Goal: Task Accomplishment & Management: Manage account settings

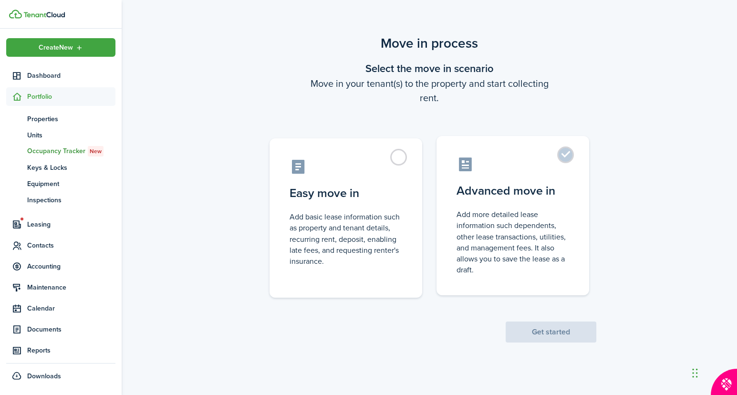
click at [547, 188] on control-radio-card-title "Advanced move in" at bounding box center [513, 190] width 113 height 17
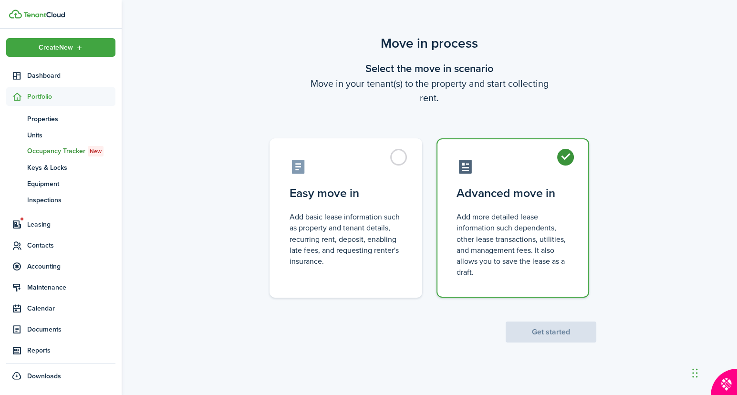
radio input "true"
click at [548, 329] on button "Get started" at bounding box center [551, 332] width 91 height 21
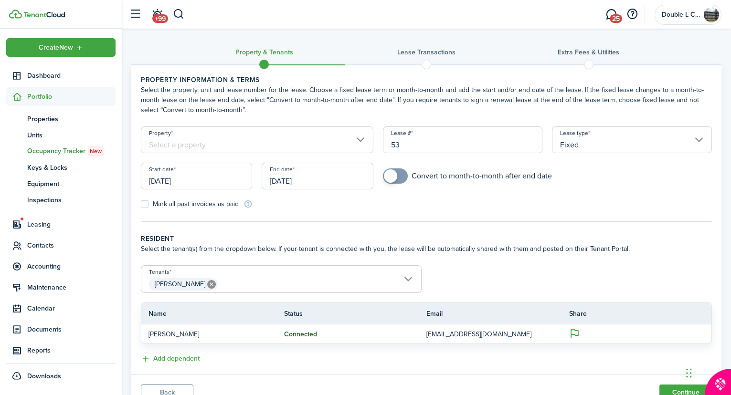
click at [193, 177] on input "[DATE]" at bounding box center [196, 176] width 111 height 27
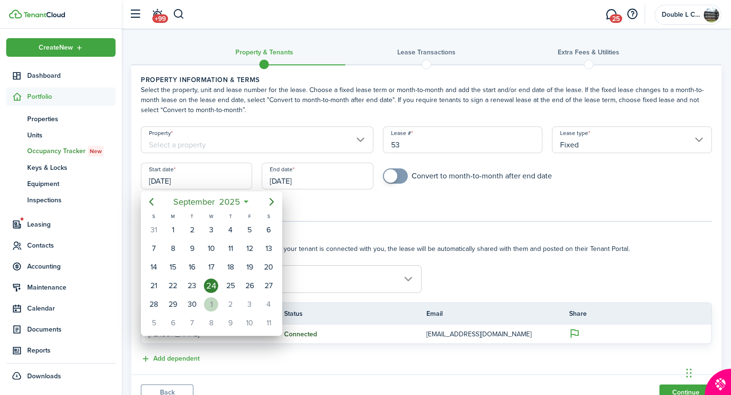
click at [211, 298] on div "1" at bounding box center [211, 304] width 14 height 14
type input "[DATE]"
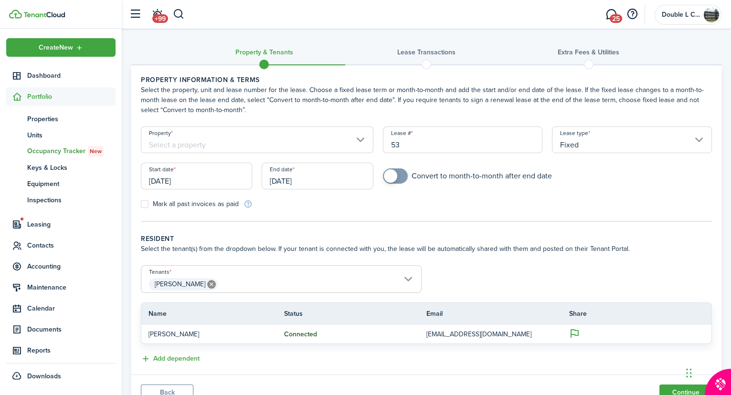
click at [360, 137] on input "Property" at bounding box center [257, 139] width 232 height 27
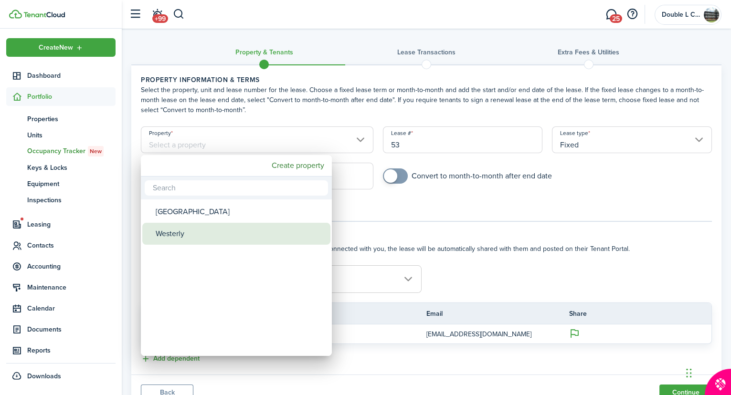
click at [168, 229] on div "Westerly" at bounding box center [240, 234] width 169 height 22
type input "Westerly"
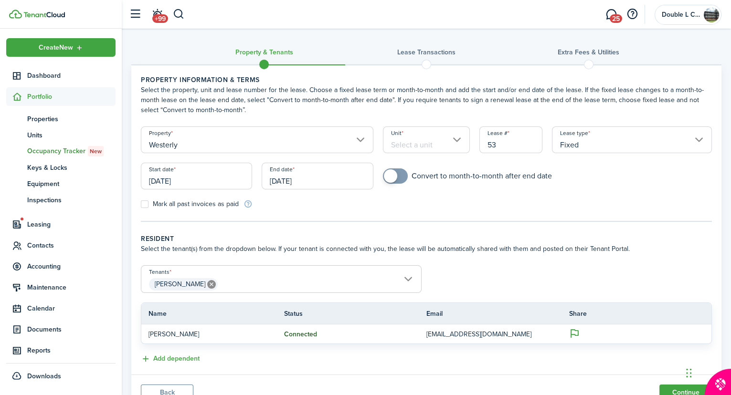
click at [456, 137] on input "Unit" at bounding box center [426, 139] width 87 height 27
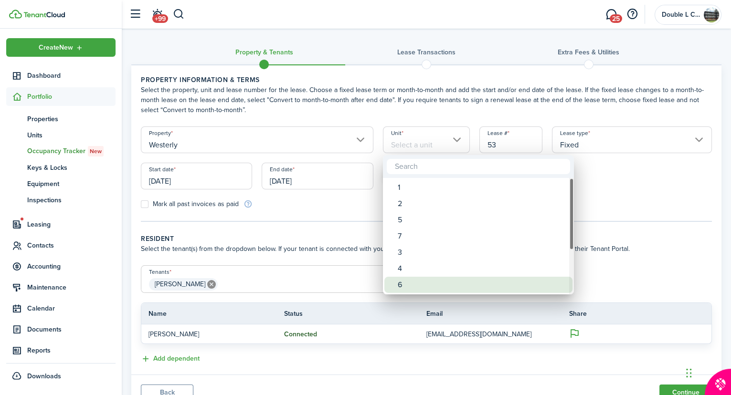
click at [398, 286] on div "6" at bounding box center [482, 285] width 169 height 16
type input "6"
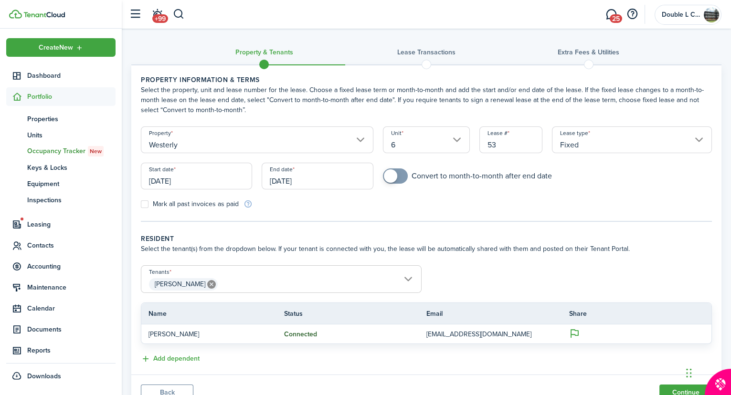
click at [321, 179] on input "[DATE]" at bounding box center [317, 176] width 111 height 27
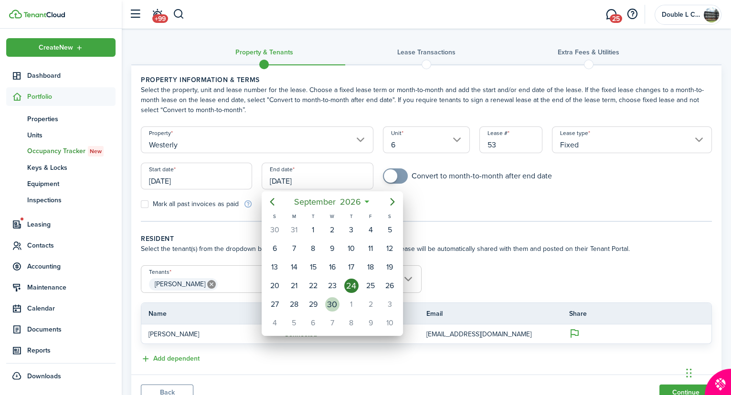
click at [329, 297] on div "30" at bounding box center [332, 304] width 14 height 14
type input "[DATE]"
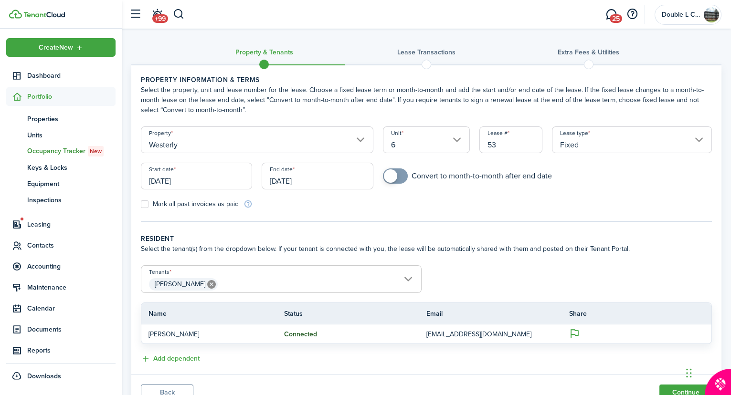
click at [700, 136] on input "Fixed" at bounding box center [632, 139] width 160 height 27
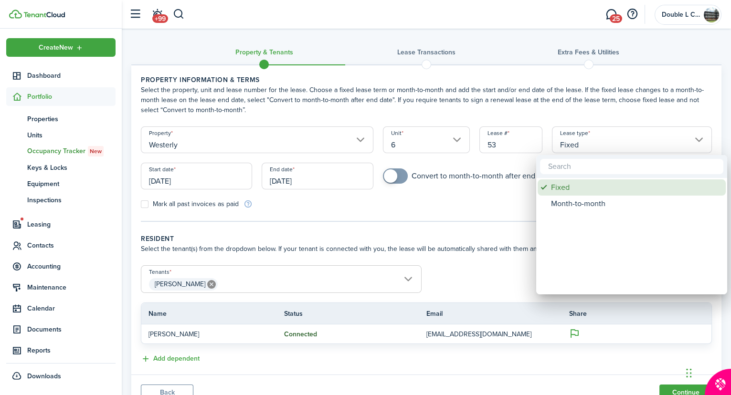
click at [561, 183] on div "Fixed" at bounding box center [635, 187] width 169 height 16
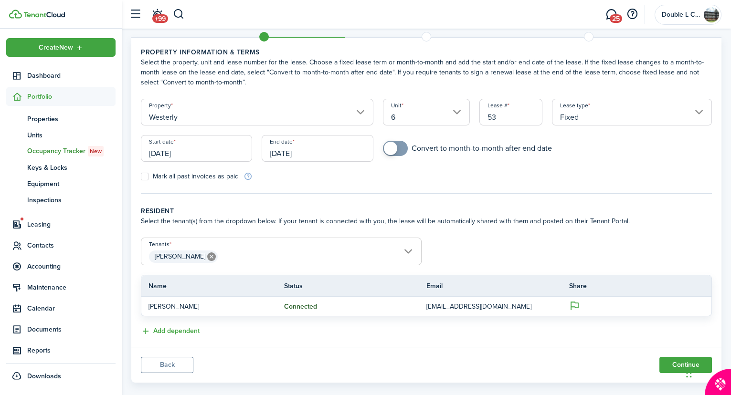
scroll to position [40, 0]
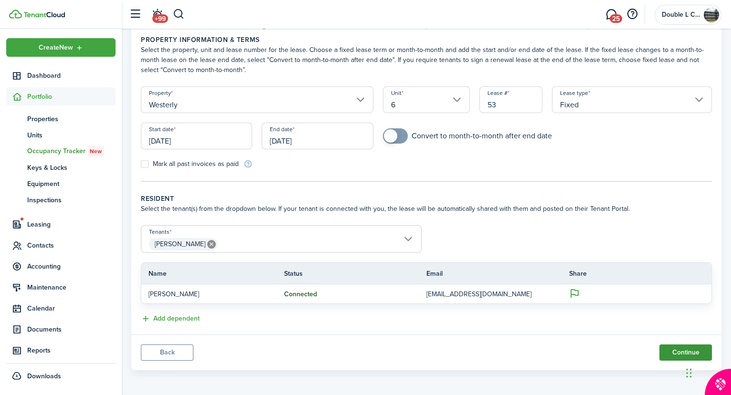
click at [679, 347] on button "Continue" at bounding box center [685, 353] width 53 height 16
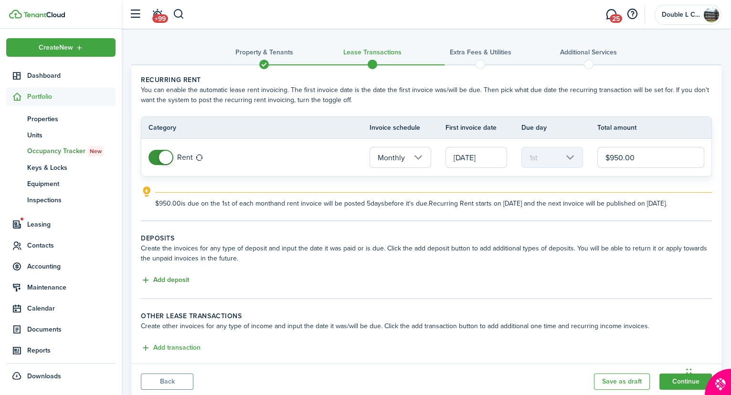
click at [168, 276] on button "Add deposit" at bounding box center [165, 280] width 48 height 11
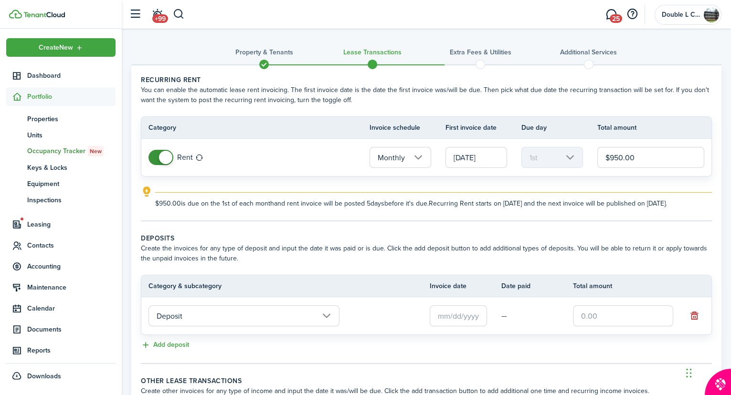
click at [439, 314] on input "text" at bounding box center [458, 315] width 57 height 21
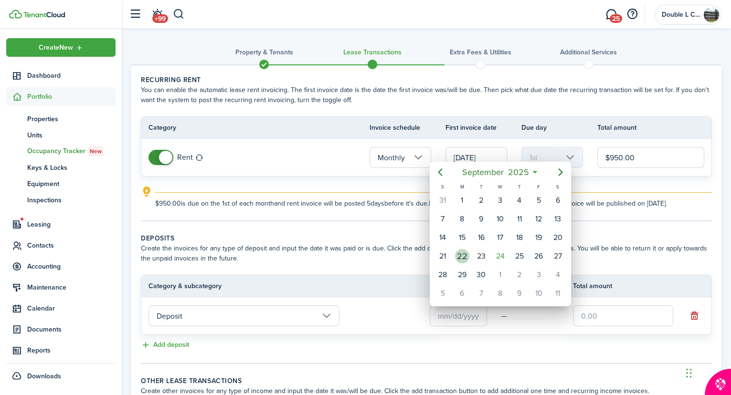
click at [463, 251] on div "22" at bounding box center [462, 256] width 14 height 14
type input "[DATE]"
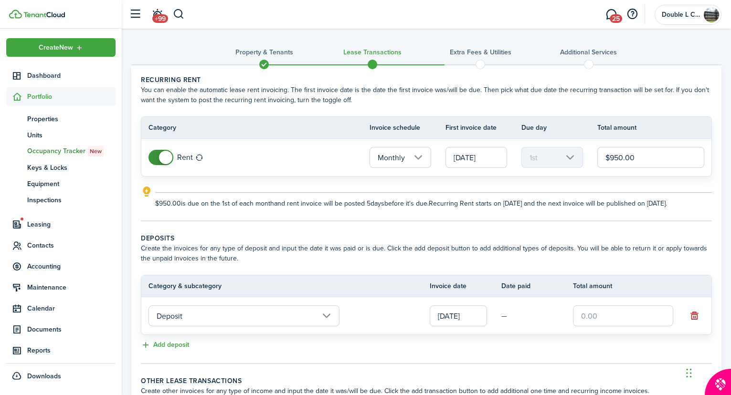
click at [505, 318] on td "—" at bounding box center [537, 316] width 72 height 15
click at [582, 310] on input "text" at bounding box center [623, 315] width 100 height 21
type input "$475.00"
click at [508, 315] on td "—" at bounding box center [537, 316] width 72 height 15
click at [517, 284] on th "Date paid" at bounding box center [537, 286] width 72 height 10
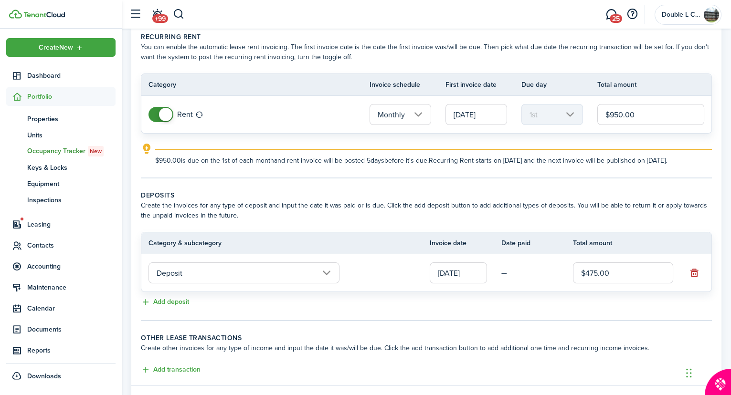
scroll to position [86, 0]
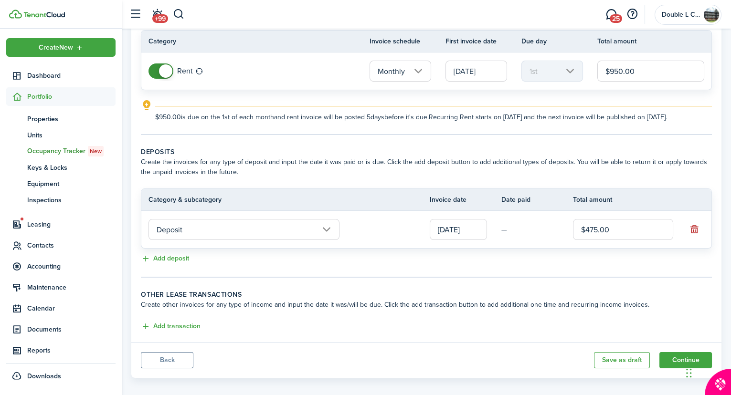
click at [458, 228] on input "[DATE]" at bounding box center [458, 229] width 57 height 21
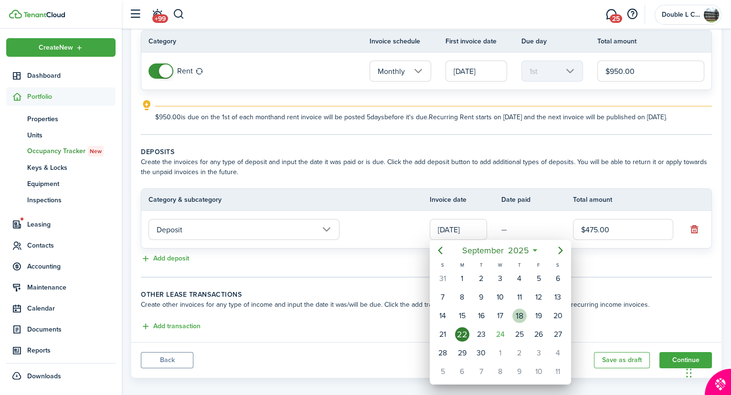
click at [520, 316] on div "18" at bounding box center [519, 316] width 14 height 14
type input "[DATE]"
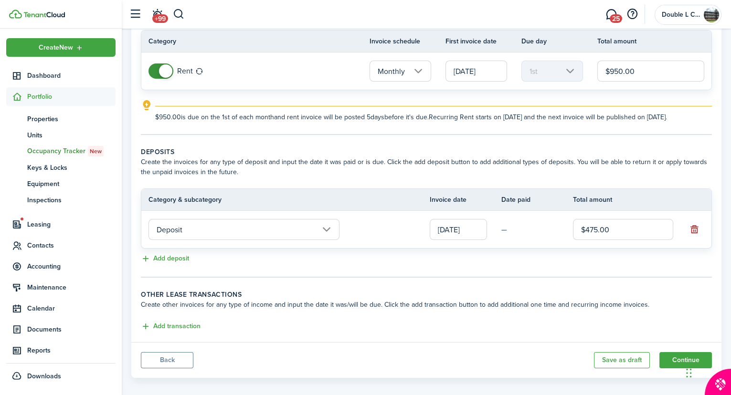
scroll to position [93, 0]
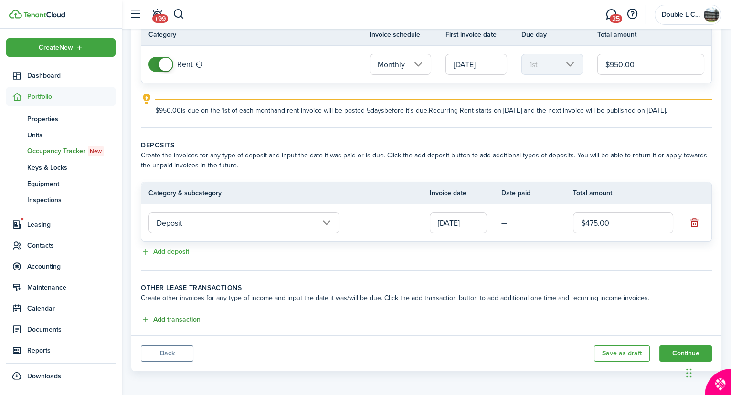
click at [175, 316] on button "Add transaction" at bounding box center [171, 320] width 60 height 11
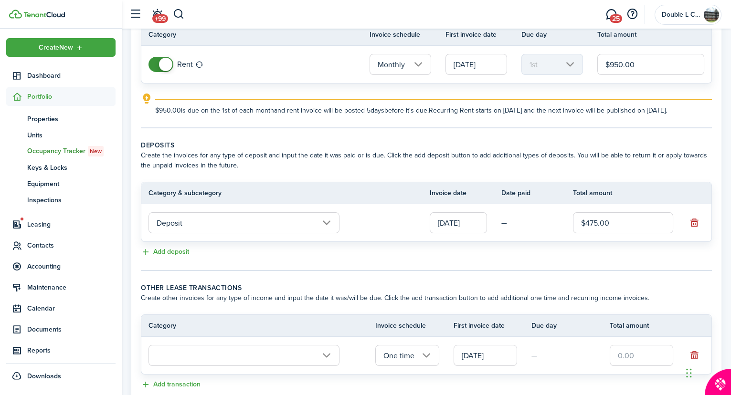
click at [326, 349] on input "text" at bounding box center [243, 355] width 191 height 21
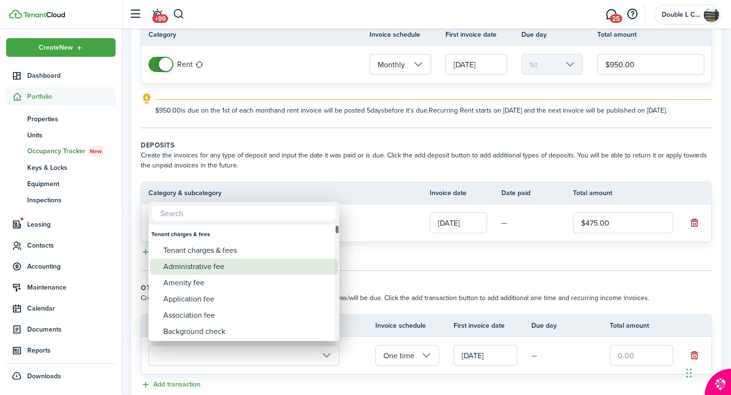
click at [254, 266] on div "Administrative fee" at bounding box center [247, 267] width 169 height 16
type input "Tenant charges & fees / Administrative fee"
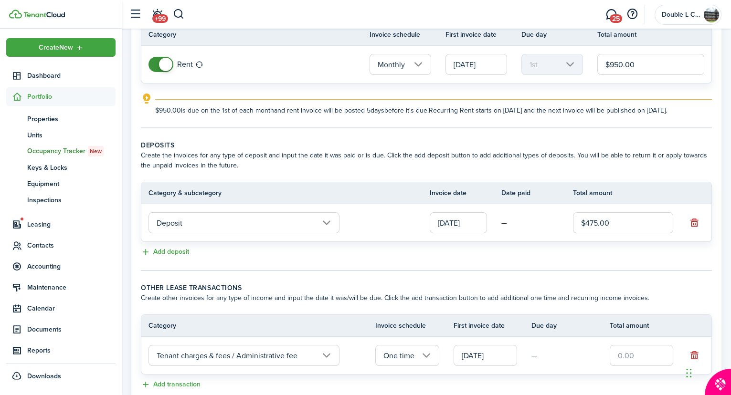
click at [500, 351] on input "[DATE]" at bounding box center [484, 355] width 63 height 21
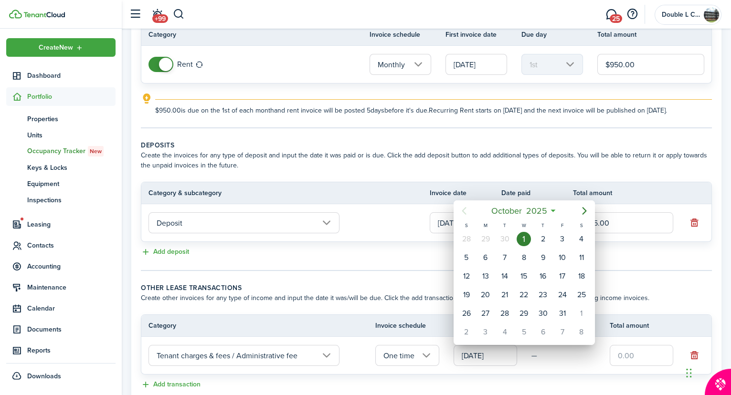
click at [585, 355] on div at bounding box center [366, 198] width 884 height 548
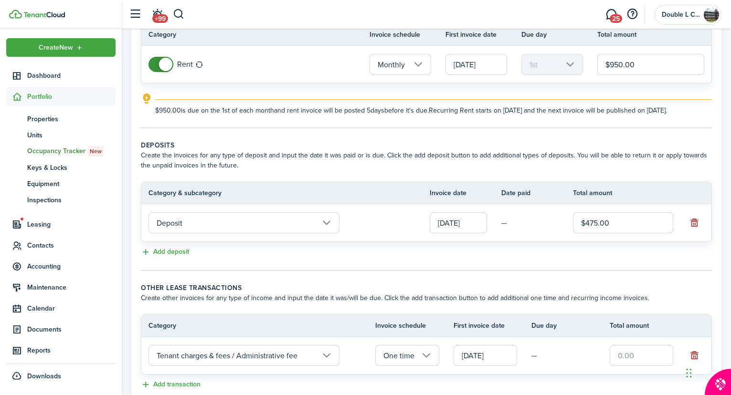
drag, startPoint x: 639, startPoint y: 355, endPoint x: 650, endPoint y: 354, distance: 11.0
click at [639, 355] on input "text" at bounding box center [641, 355] width 63 height 21
type input "$15.00"
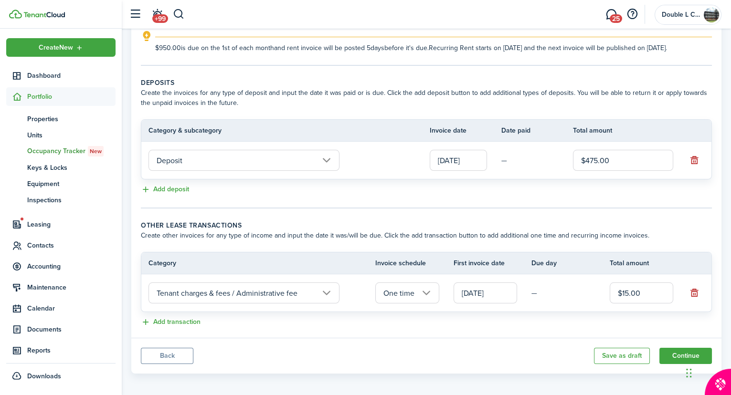
scroll to position [158, 0]
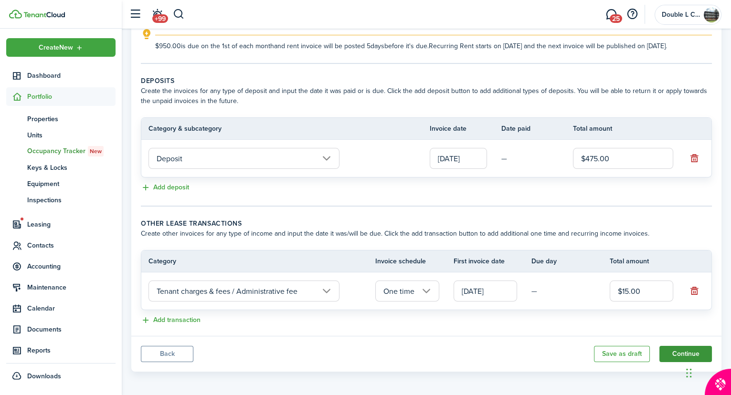
click at [679, 350] on button "Continue" at bounding box center [685, 354] width 53 height 16
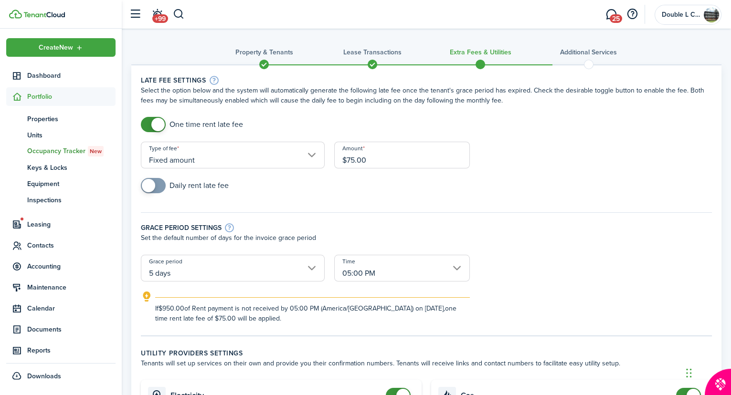
click at [314, 155] on input "Fixed amount" at bounding box center [233, 155] width 184 height 27
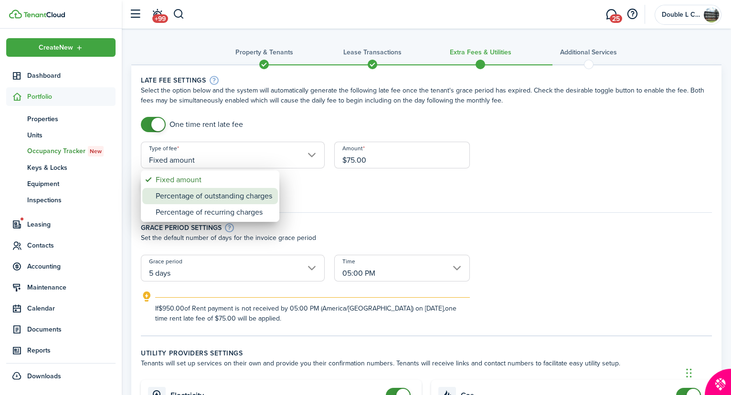
click at [232, 193] on div "Percentage of outstanding charges" at bounding box center [214, 196] width 116 height 16
type input "Percentage of outstanding charges"
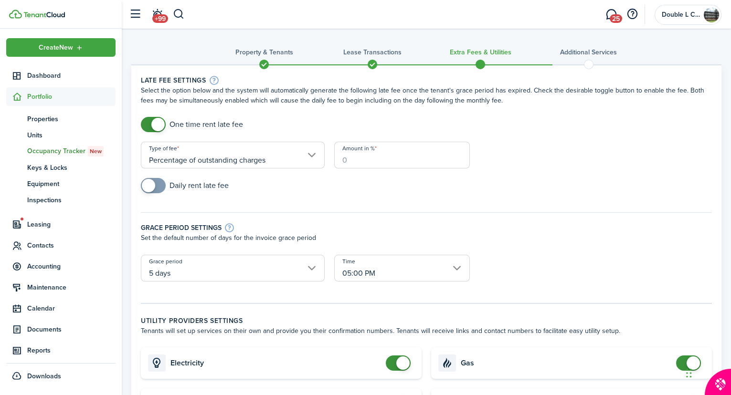
drag, startPoint x: 358, startPoint y: 161, endPoint x: 367, endPoint y: 162, distance: 9.1
click at [358, 161] on input "Amount in %" at bounding box center [402, 155] width 136 height 27
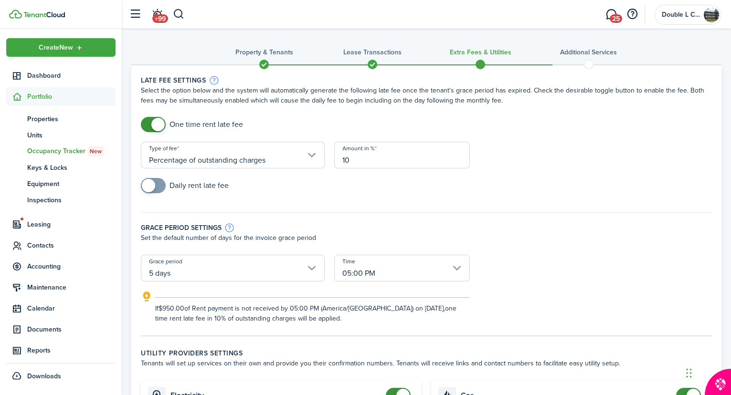
type input "10"
click at [251, 189] on div "Daily rent late fee" at bounding box center [426, 190] width 580 height 25
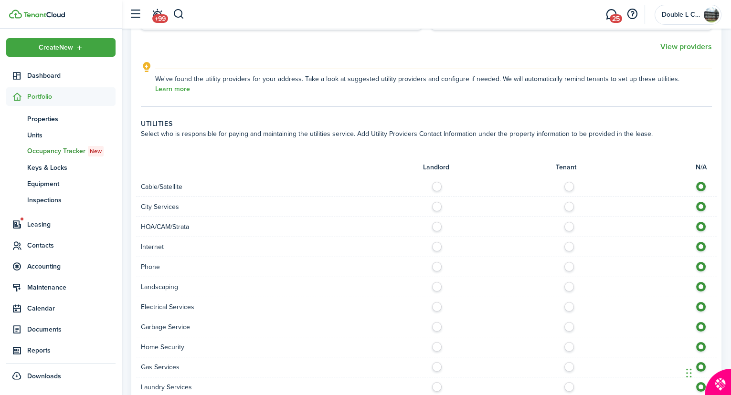
scroll to position [477, 0]
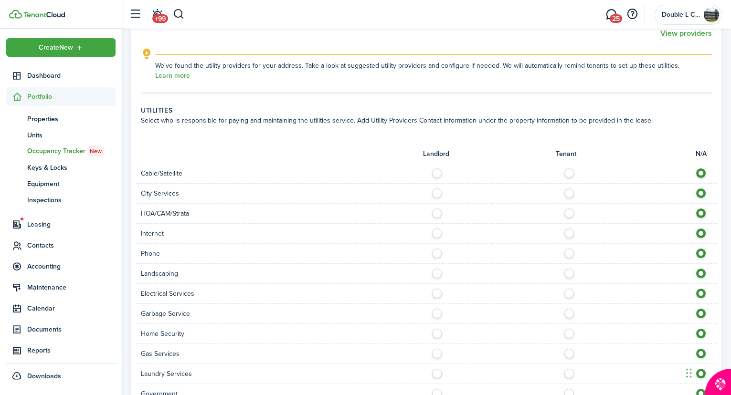
click at [566, 209] on label at bounding box center [571, 211] width 17 height 5
radio input "true"
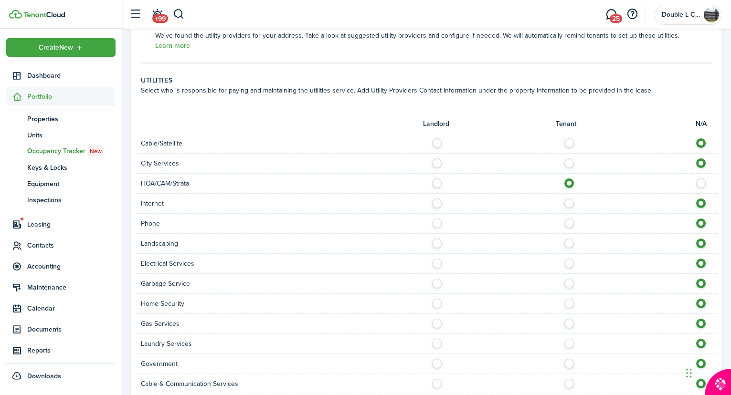
scroll to position [520, 0]
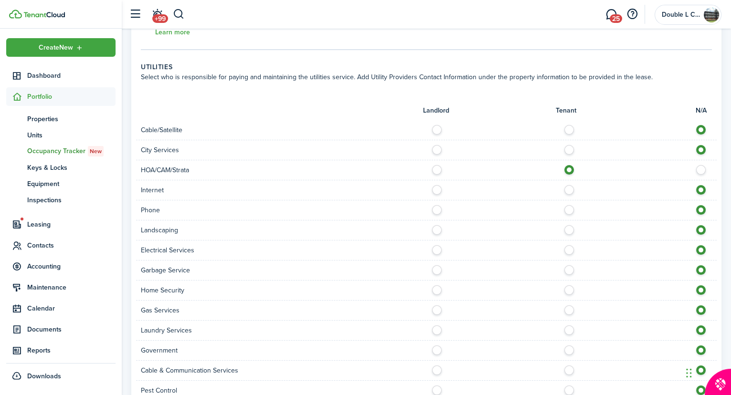
click at [568, 185] on label at bounding box center [571, 187] width 17 height 5
radio input "true"
click at [569, 205] on label at bounding box center [571, 207] width 17 height 5
radio input "true"
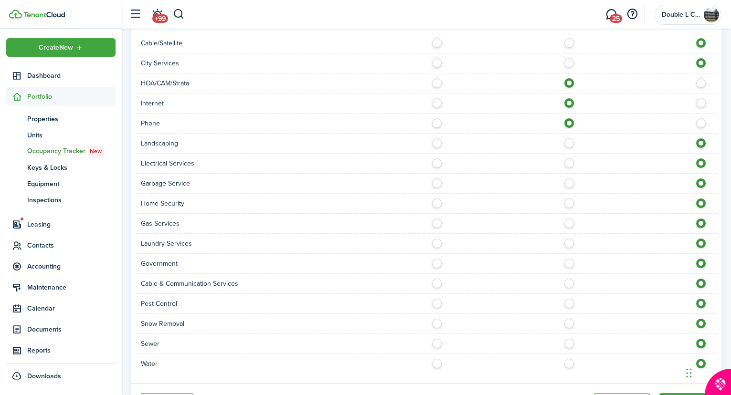
scroll to position [642, 0]
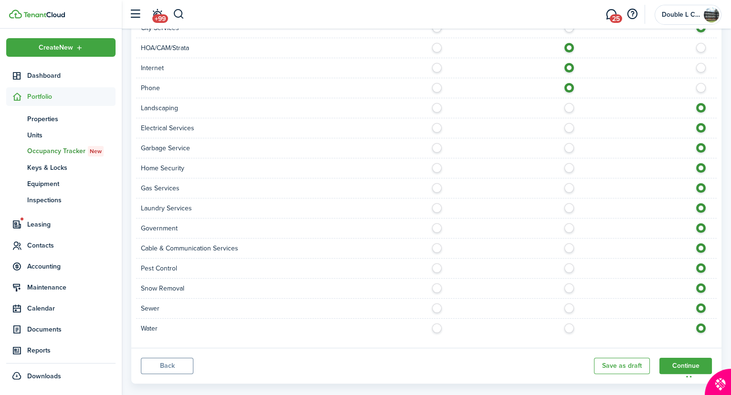
click at [567, 304] on label at bounding box center [571, 306] width 17 height 5
radio input "true"
click at [568, 243] on label at bounding box center [571, 245] width 17 height 5
radio input "true"
click at [569, 183] on label at bounding box center [571, 185] width 17 height 5
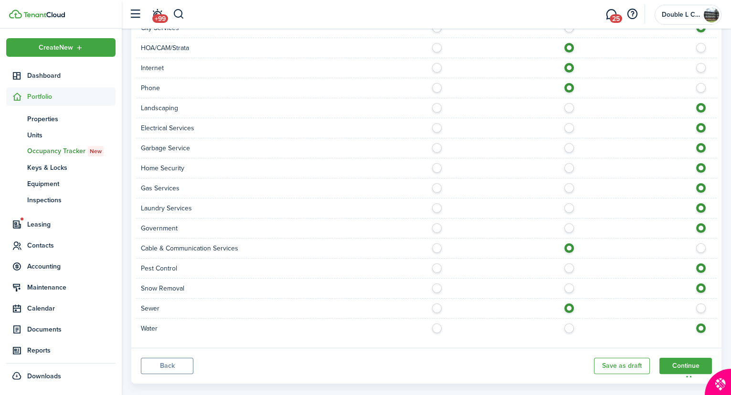
radio input "true"
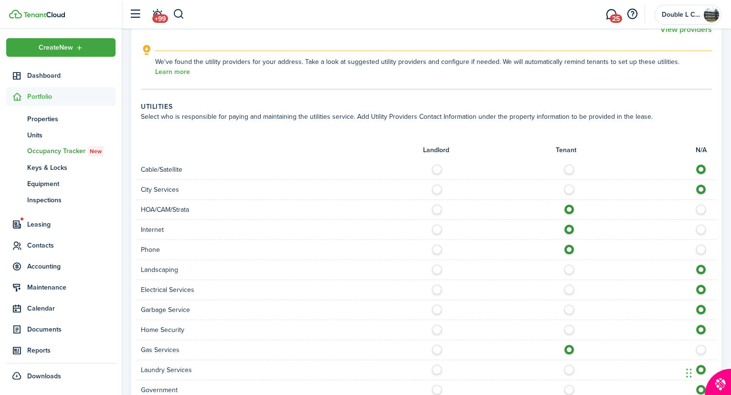
scroll to position [469, 0]
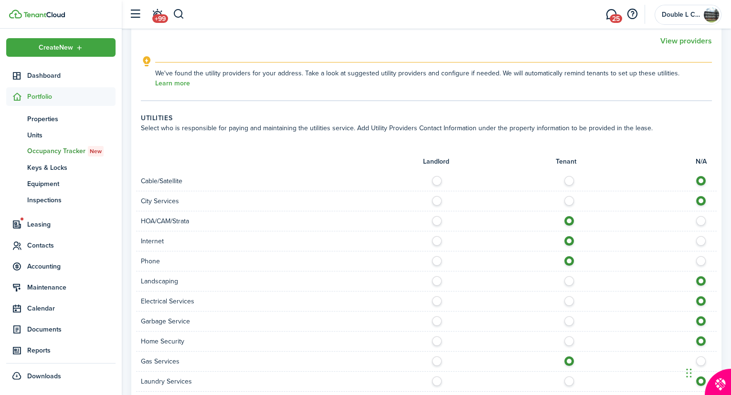
click at [568, 176] on label at bounding box center [571, 178] width 17 height 5
radio input "true"
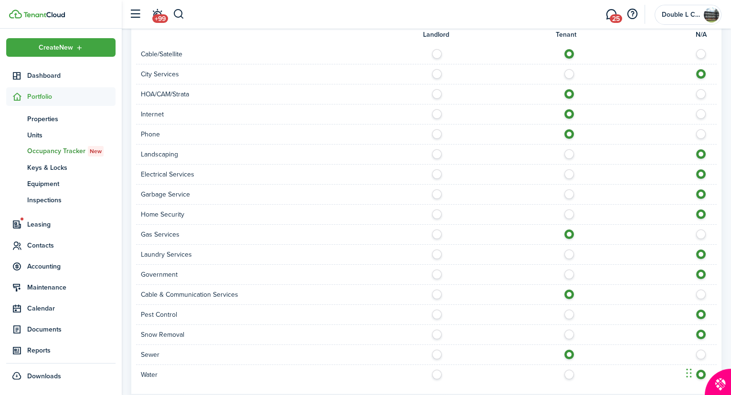
scroll to position [599, 0]
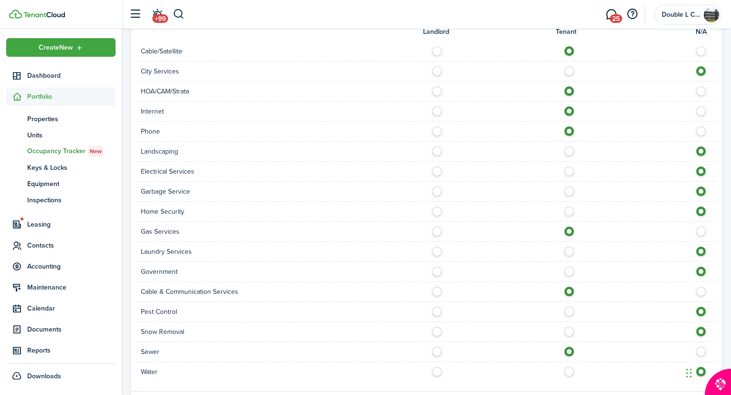
click at [437, 187] on label at bounding box center [439, 189] width 17 height 5
radio input "true"
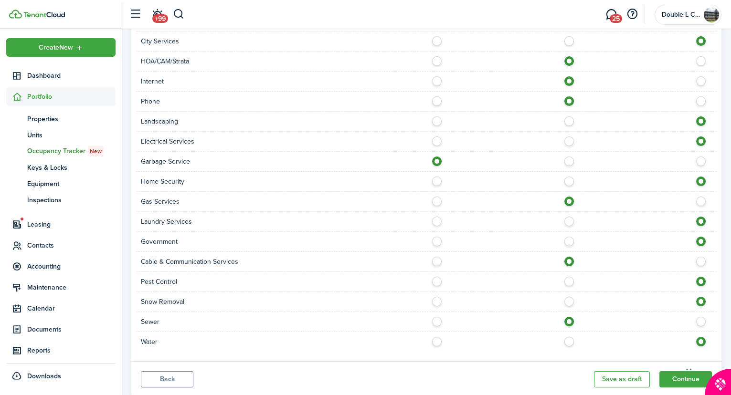
scroll to position [642, 0]
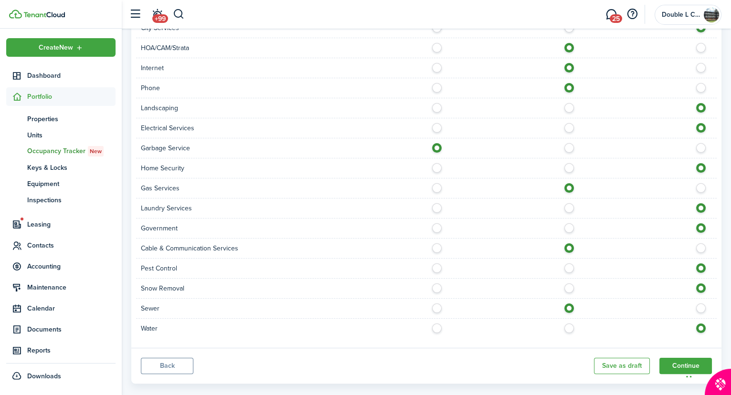
click at [437, 223] on label at bounding box center [439, 225] width 17 height 5
radio input "true"
click at [568, 324] on label at bounding box center [571, 326] width 17 height 5
radio input "true"
click at [678, 358] on button "Continue" at bounding box center [685, 366] width 53 height 16
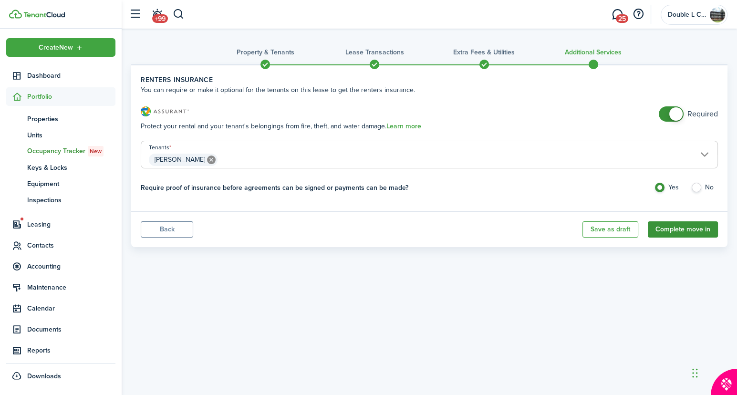
click at [676, 228] on button "Complete move in" at bounding box center [683, 229] width 70 height 16
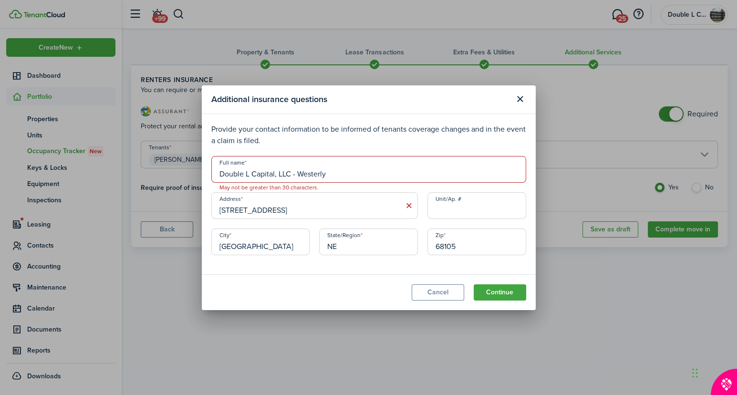
drag, startPoint x: 331, startPoint y: 173, endPoint x: 293, endPoint y: 171, distance: 37.7
click at [293, 171] on input "Double L Capital, LLC - Westerly" at bounding box center [368, 169] width 315 height 27
click at [342, 172] on input "Double L Capital, LLC - Westerly" at bounding box center [368, 169] width 315 height 27
click at [296, 174] on input "Double L Capital, LLC - Westerly" at bounding box center [368, 169] width 315 height 27
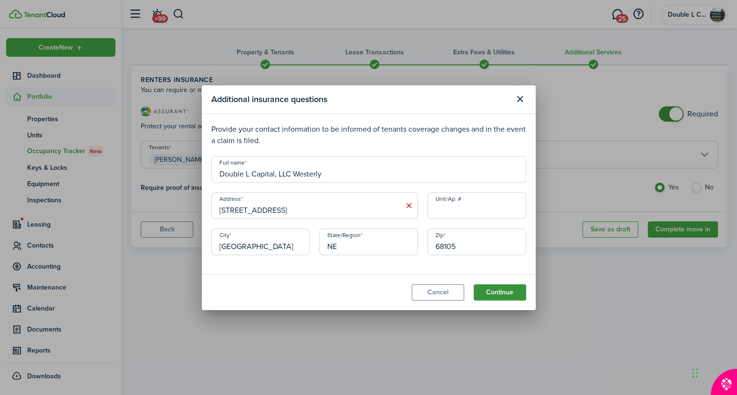
type input "Double L Capital, LLC Westerly"
click at [500, 294] on button "Continue" at bounding box center [500, 292] width 53 height 16
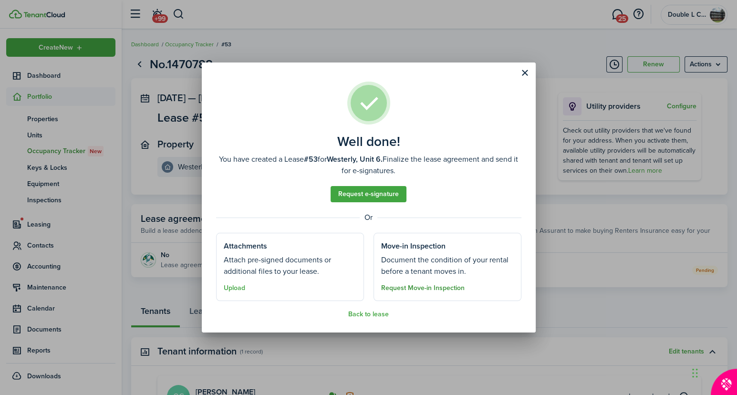
click at [397, 286] on button "Request Move-in Inspection" at bounding box center [423, 288] width 84 height 8
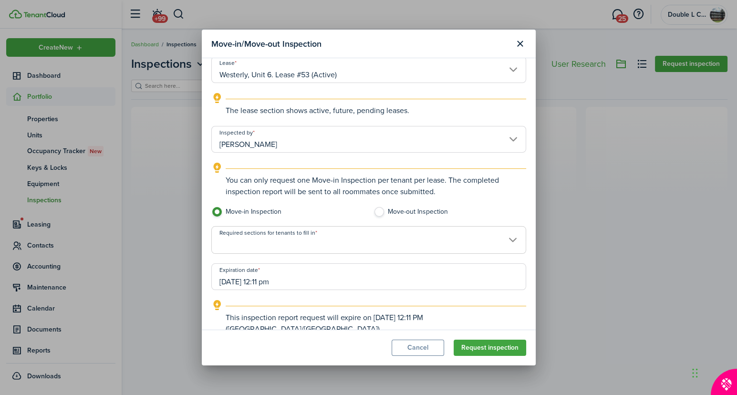
scroll to position [71, 0]
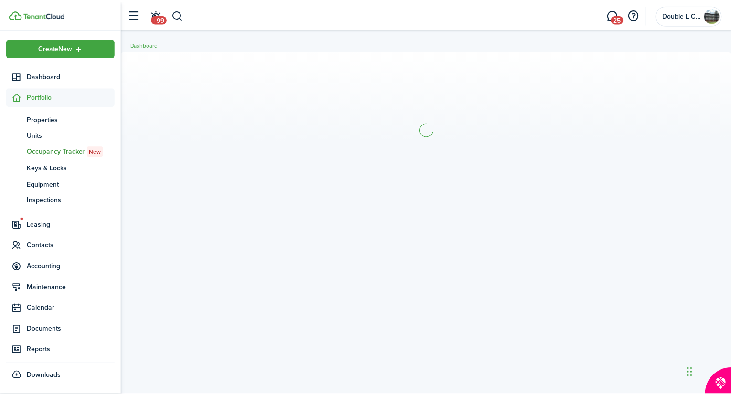
scroll to position [71, 0]
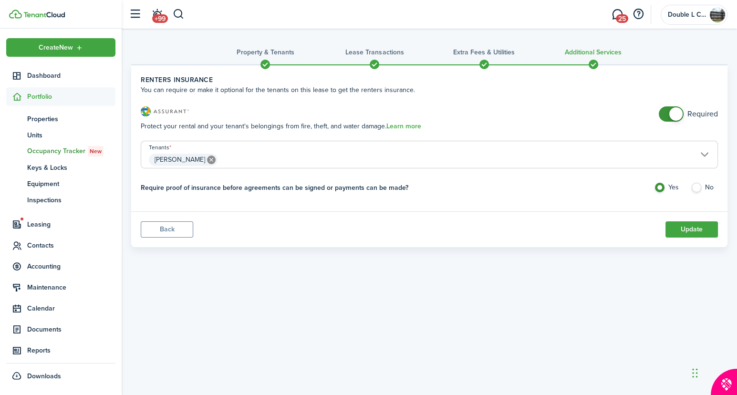
drag, startPoint x: 511, startPoint y: 289, endPoint x: 487, endPoint y: 287, distance: 24.0
click at [58, 263] on span "Accounting" at bounding box center [71, 267] width 88 height 10
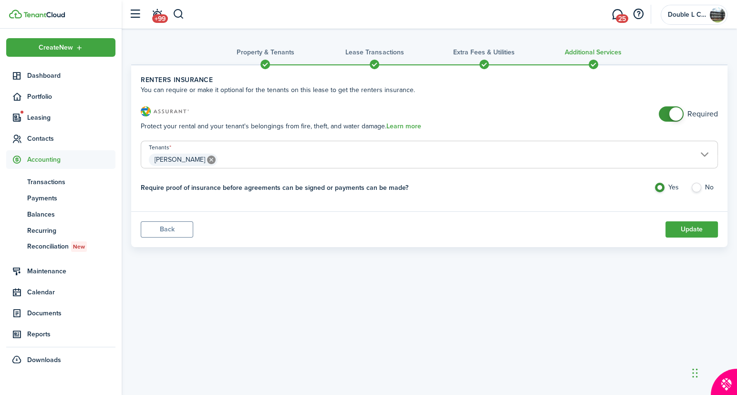
click at [348, 309] on div "Property & Tenants Lease Transactions Extra fees & Utilities Additional Service…" at bounding box center [430, 201] width 616 height 345
click at [686, 227] on button "Update" at bounding box center [692, 229] width 53 height 16
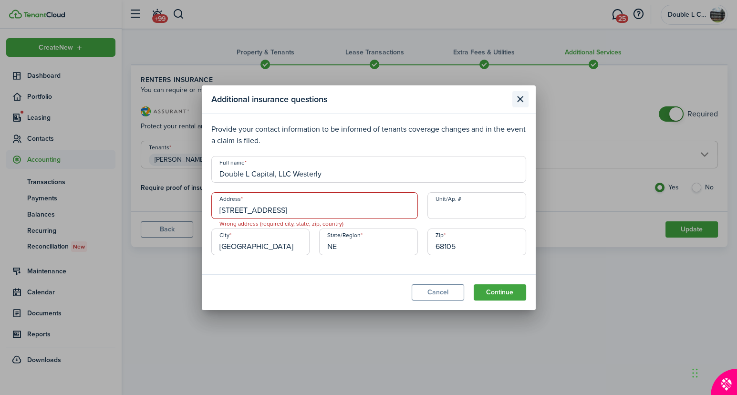
click at [521, 95] on button "Close modal" at bounding box center [521, 99] width 16 height 16
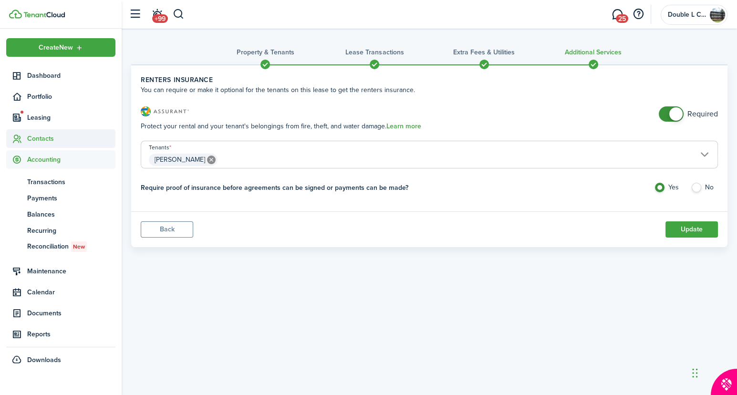
click at [48, 137] on span "Contacts" at bounding box center [71, 139] width 88 height 10
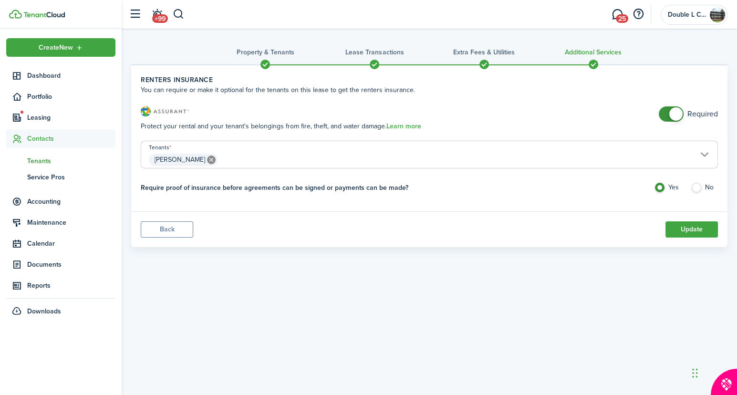
click at [47, 160] on span "Tenants" at bounding box center [71, 161] width 88 height 10
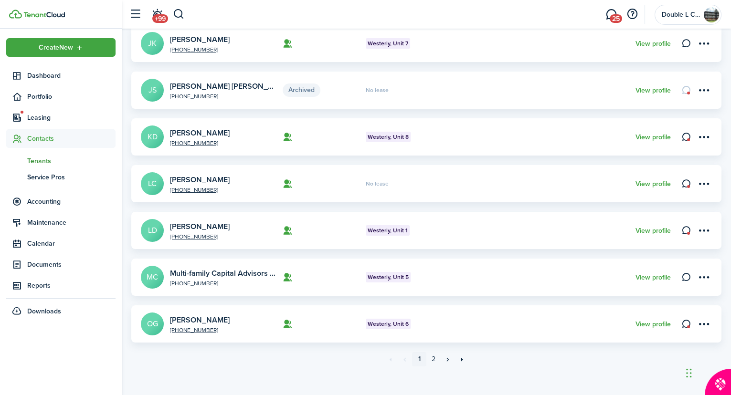
scroll to position [323, 0]
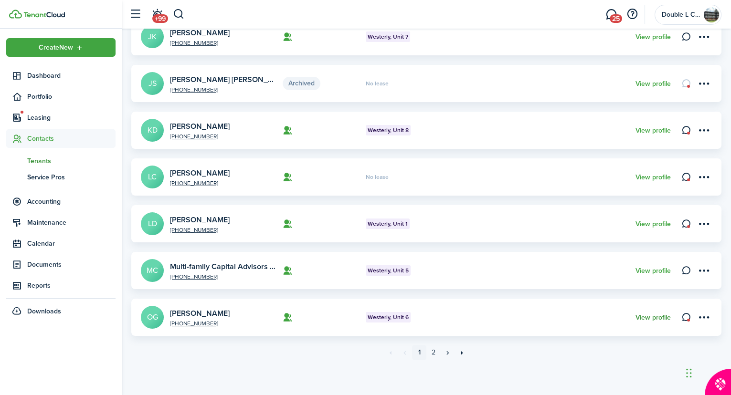
click at [654, 316] on link "View profile" at bounding box center [652, 318] width 35 height 8
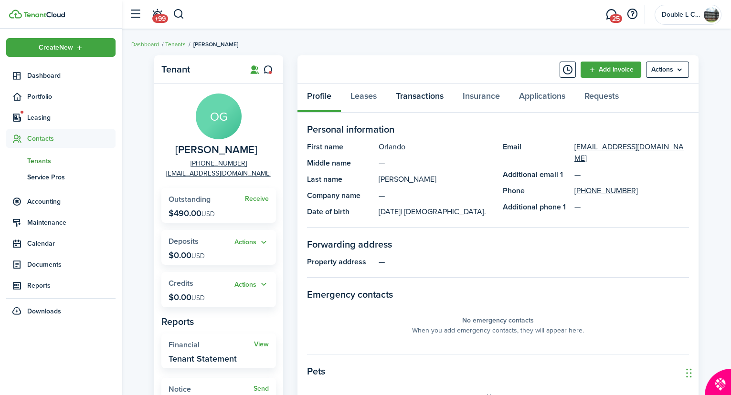
click at [431, 93] on link "Transactions" at bounding box center [419, 98] width 67 height 29
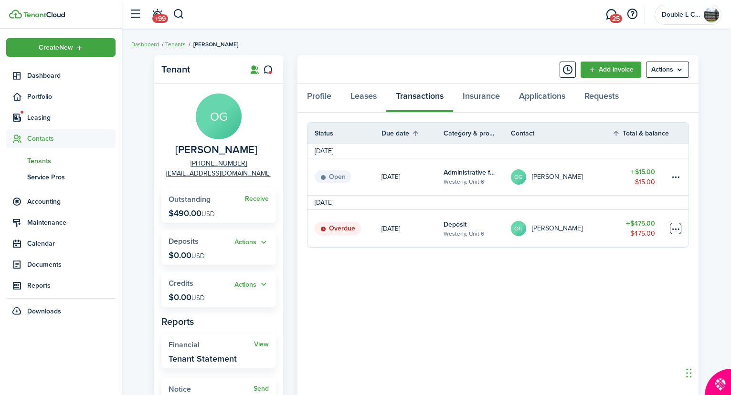
click at [674, 227] on table-menu-btn-icon at bounding box center [675, 228] width 11 height 11
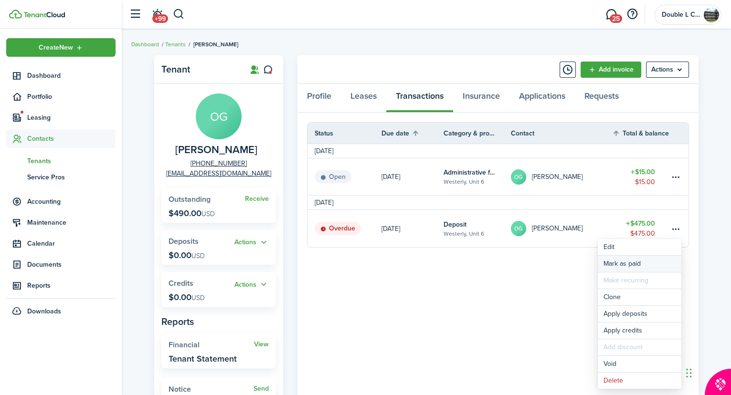
click at [623, 260] on link "Mark as paid" at bounding box center [640, 264] width 84 height 16
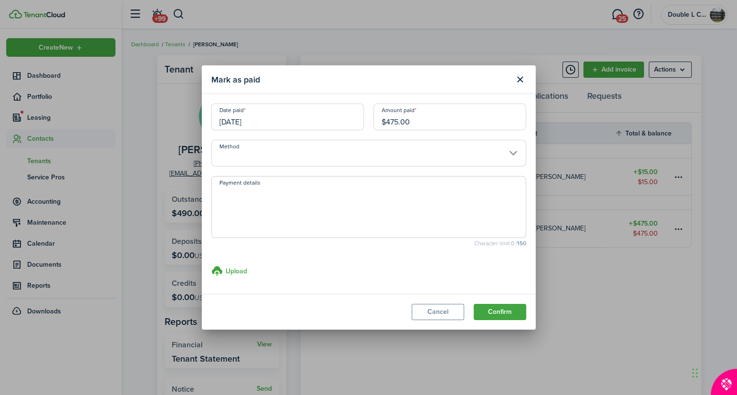
click at [513, 152] on input "Method" at bounding box center [368, 153] width 315 height 27
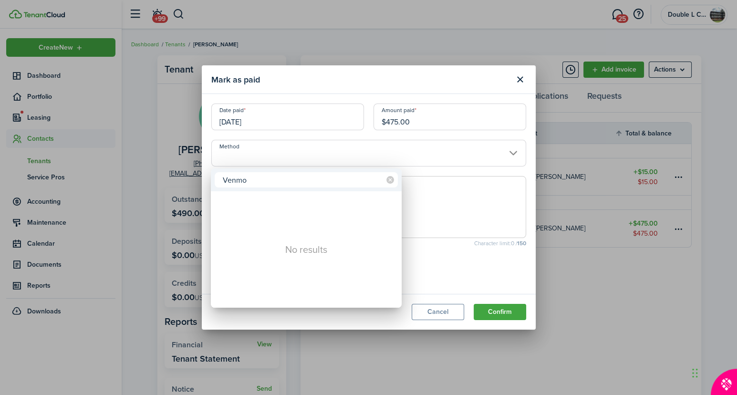
type input "Venmo"
click at [441, 212] on div at bounding box center [369, 198] width 890 height 548
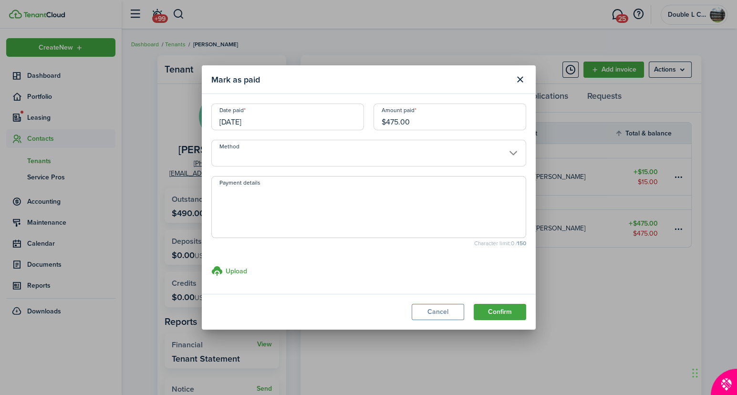
click at [513, 153] on input "Method" at bounding box center [368, 153] width 315 height 27
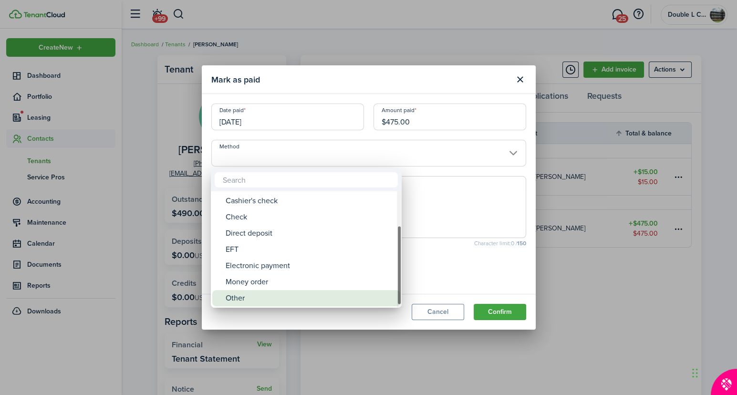
click at [260, 299] on div "Other" at bounding box center [310, 298] width 169 height 16
type input "Other"
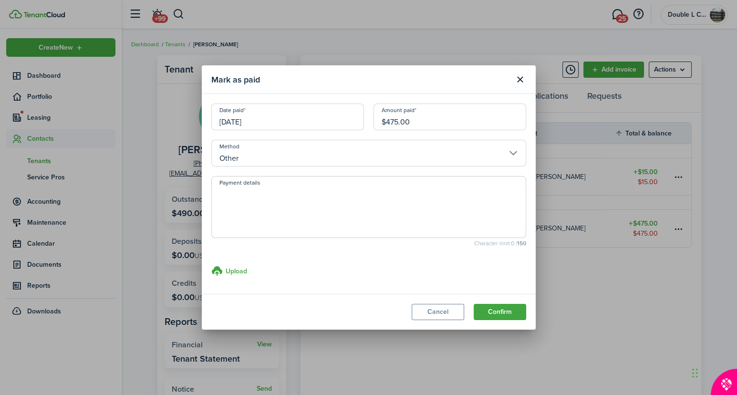
click at [237, 204] on textarea "Payment details" at bounding box center [369, 210] width 314 height 46
type textarea "Venmo"
click at [491, 309] on button "Confirm" at bounding box center [500, 312] width 53 height 16
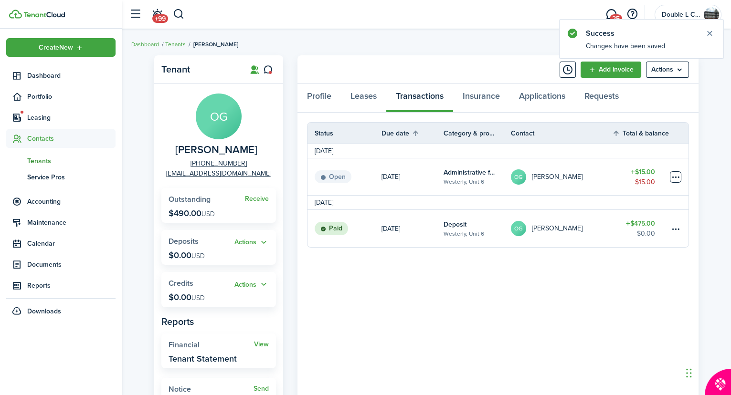
click at [676, 176] on table-menu-btn-icon at bounding box center [675, 176] width 11 height 11
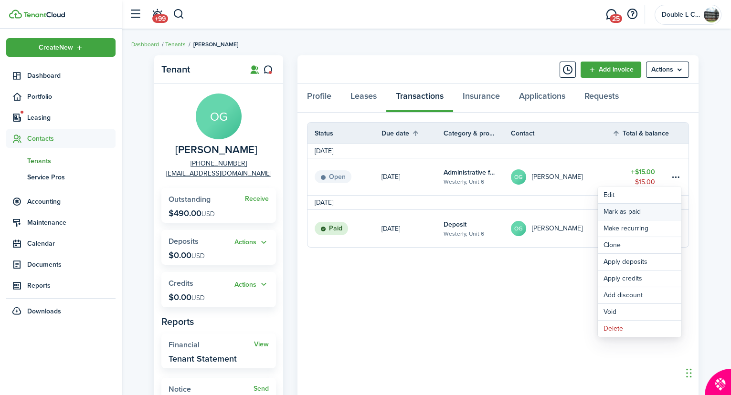
click at [626, 211] on link "Mark as paid" at bounding box center [640, 212] width 84 height 16
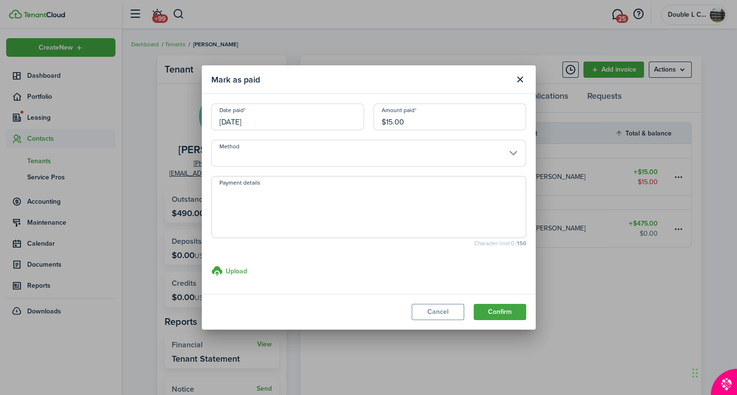
click at [514, 149] on input "Method" at bounding box center [368, 153] width 315 height 27
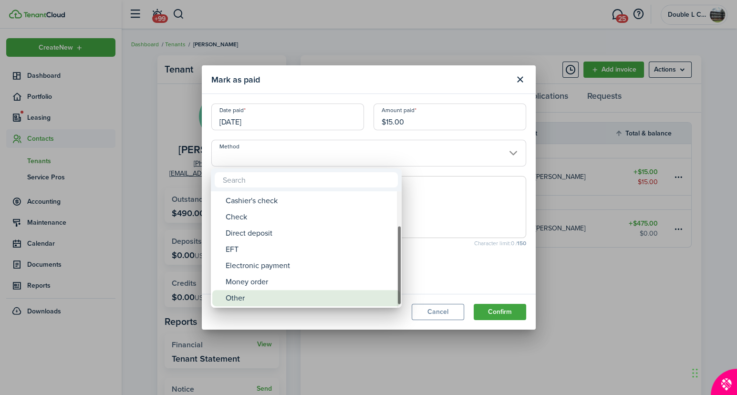
click at [242, 298] on div "Other" at bounding box center [310, 298] width 169 height 16
type input "Other"
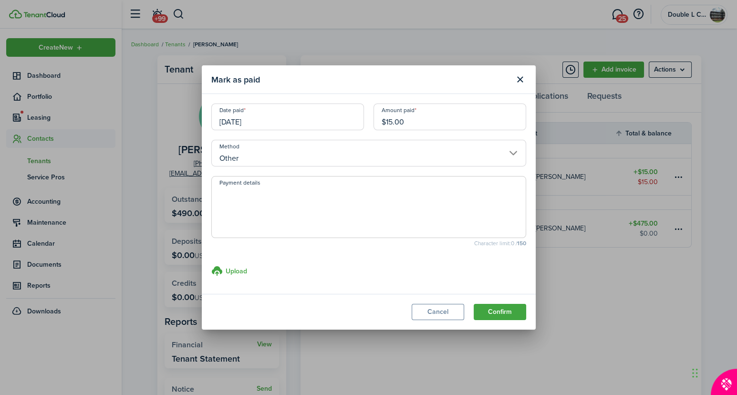
click at [270, 201] on textarea "Payment details" at bounding box center [369, 210] width 314 height 46
drag, startPoint x: 324, startPoint y: 191, endPoint x: 310, endPoint y: 193, distance: 14.0
click at [310, 193] on textarea "Venmo on [DATE] $950 + 15 =" at bounding box center [369, 210] width 314 height 46
click at [359, 190] on textarea "Venmo on [DATE] $475 + 15 =" at bounding box center [369, 210] width 314 height 46
type textarea "Venmo on [DATE] $475 + 15 = 490"
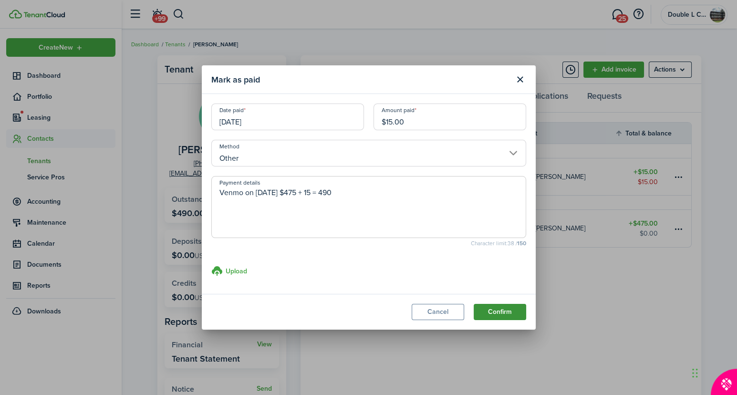
click at [501, 315] on button "Confirm" at bounding box center [500, 312] width 53 height 16
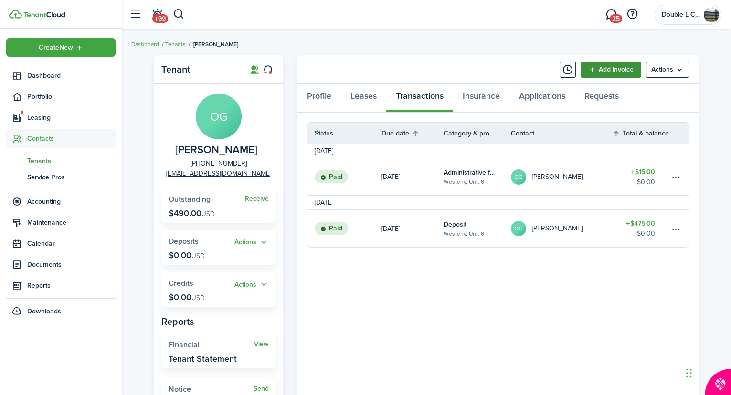
click at [616, 68] on link "Add invoice" at bounding box center [610, 70] width 61 height 16
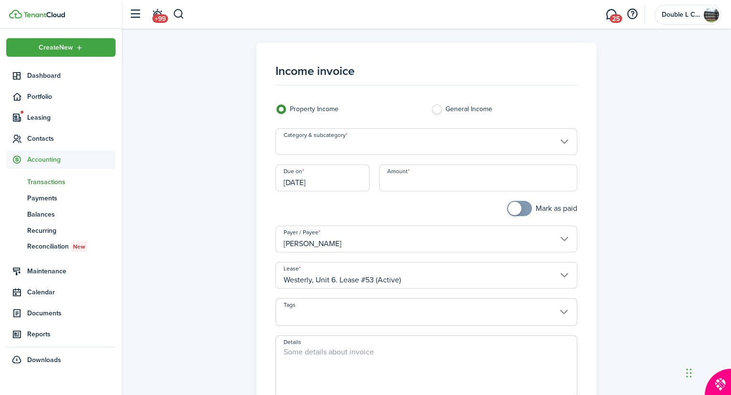
click at [563, 139] on input "Category & subcategory" at bounding box center [426, 141] width 302 height 27
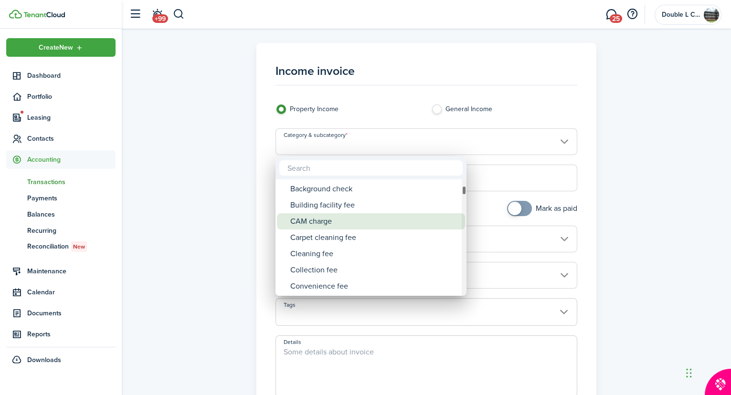
click at [342, 220] on div "CAM charge" at bounding box center [374, 221] width 169 height 16
type input "Tenant charges & fees / CAM charge"
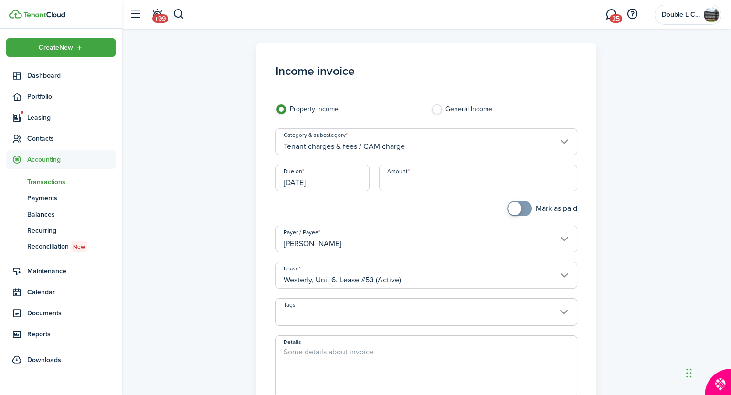
click at [415, 175] on input "Amount" at bounding box center [478, 178] width 198 height 27
click at [334, 176] on input "[DATE]" at bounding box center [322, 178] width 95 height 27
type input "$40.00"
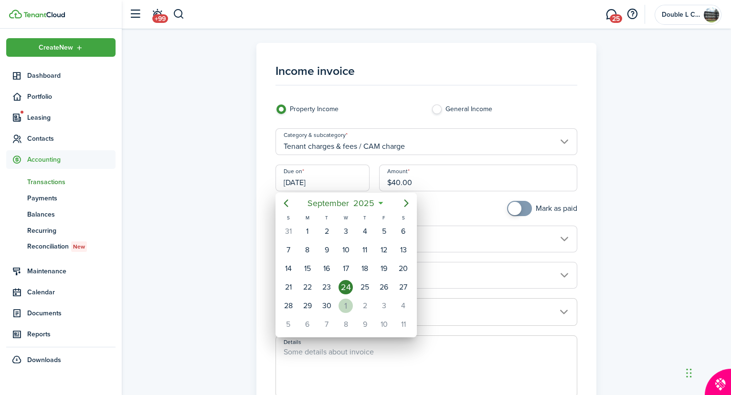
click at [343, 301] on div "1" at bounding box center [345, 306] width 14 height 14
type input "[DATE]"
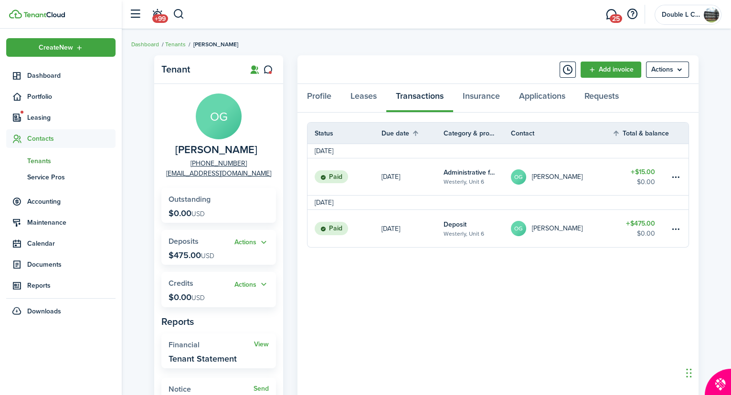
click at [398, 292] on panel-main-body "Status Due date Category & property Contact Total & balance Actions [DATE] Paid…" at bounding box center [497, 322] width 401 height 419
click at [366, 92] on link "Leases" at bounding box center [363, 98] width 45 height 29
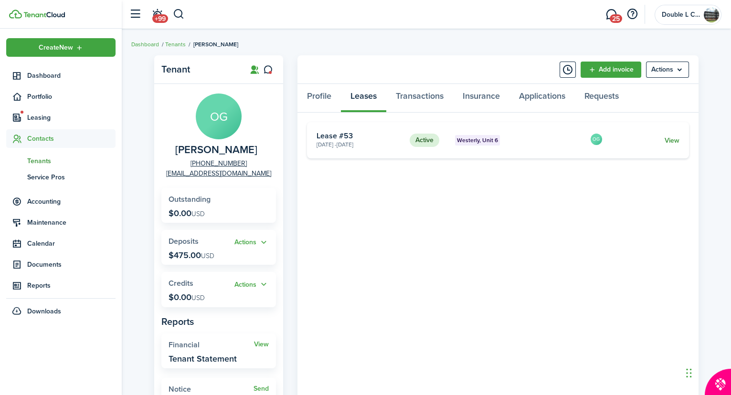
click at [673, 137] on link "View" at bounding box center [671, 141] width 15 height 10
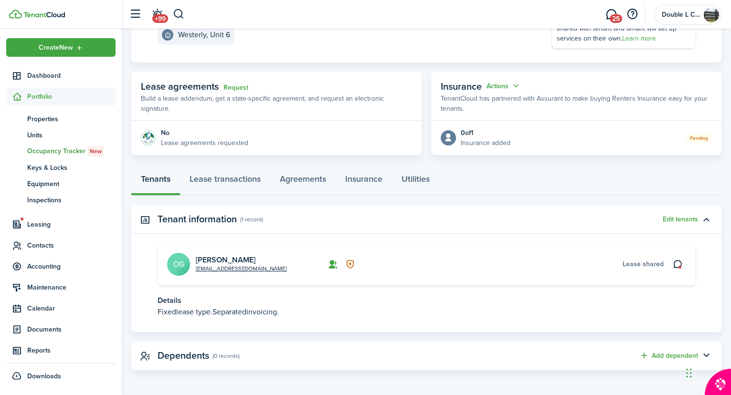
scroll to position [133, 0]
click at [235, 172] on link "Lease transactions" at bounding box center [225, 181] width 90 height 29
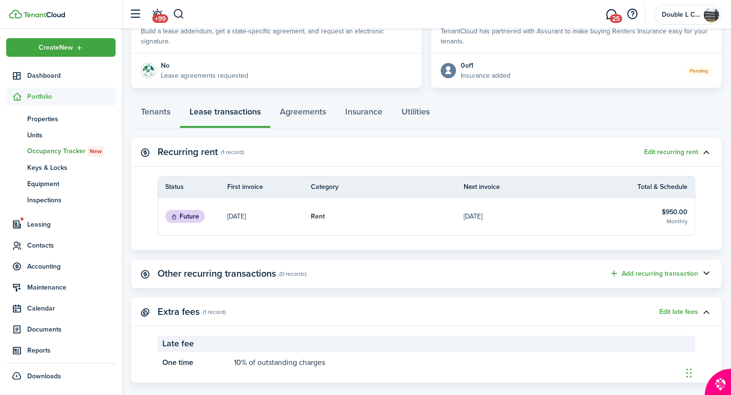
scroll to position [212, 0]
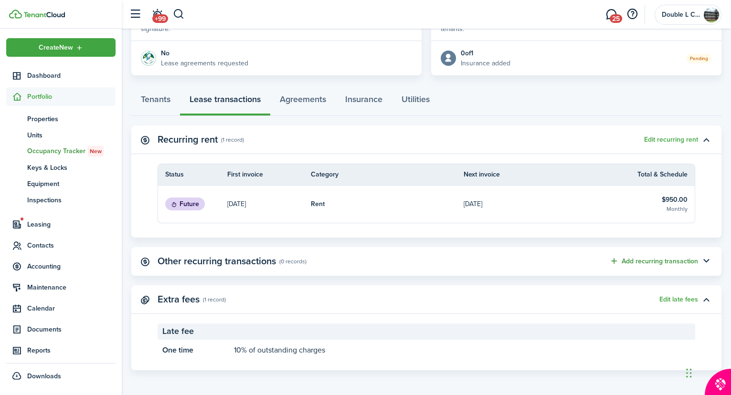
click at [644, 258] on button "Add recurring transaction" at bounding box center [653, 261] width 89 height 11
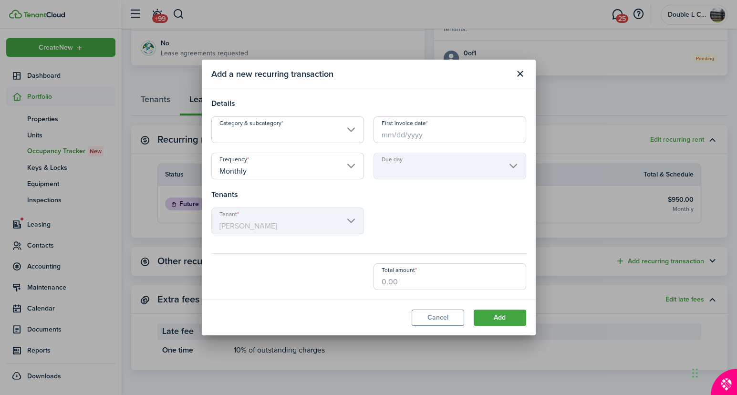
click at [353, 129] on input "Category & subcategory" at bounding box center [287, 129] width 153 height 27
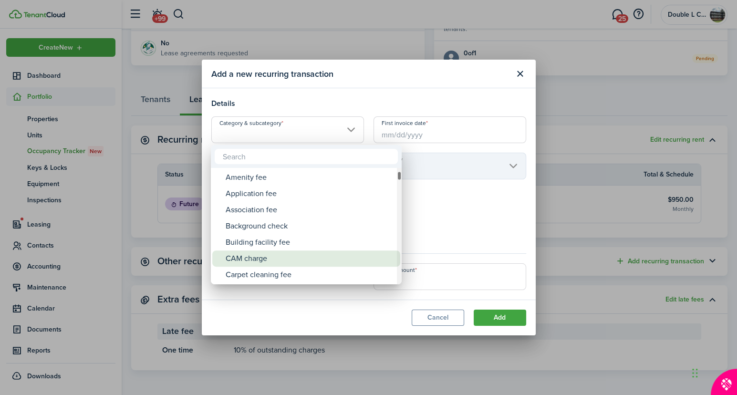
click at [282, 257] on div "CAM charge" at bounding box center [310, 259] width 169 height 16
type input "Tenant charges & fees / CAM charge"
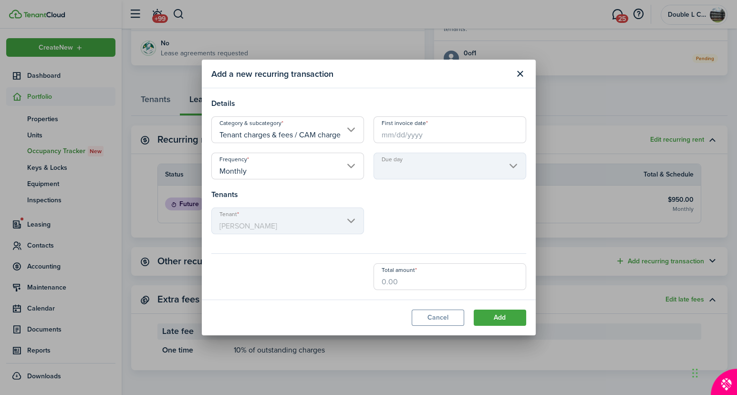
click at [451, 133] on input "First invoice date" at bounding box center [450, 129] width 153 height 27
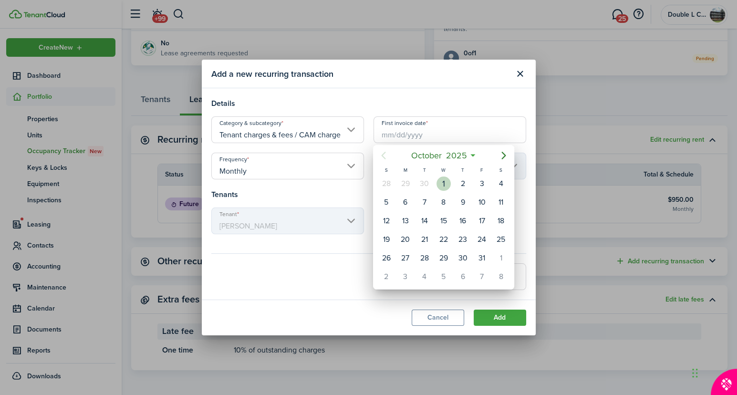
click at [444, 183] on div "1" at bounding box center [444, 184] width 14 height 14
type input "[DATE]"
type input "1st"
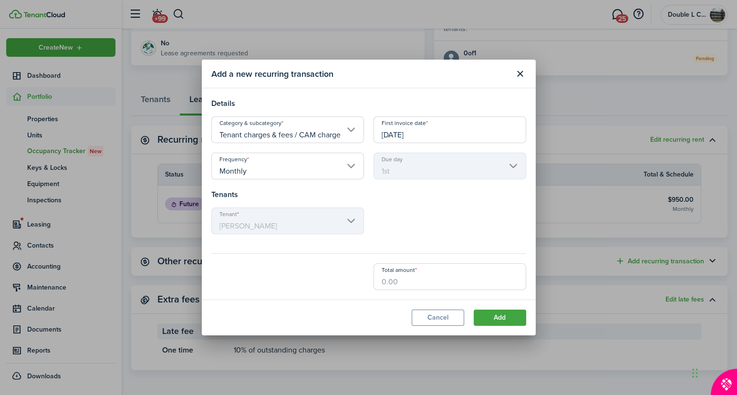
click at [409, 285] on input "Total amount" at bounding box center [450, 276] width 153 height 27
type input "$40.00"
click at [507, 319] on button "Add" at bounding box center [500, 318] width 53 height 16
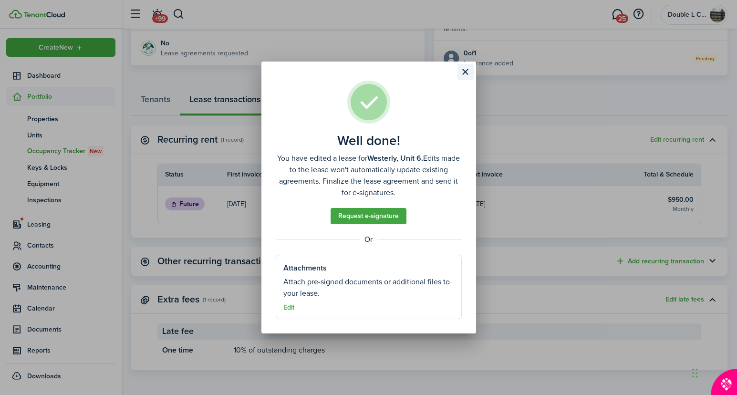
click at [467, 70] on button "Close modal" at bounding box center [466, 72] width 16 height 16
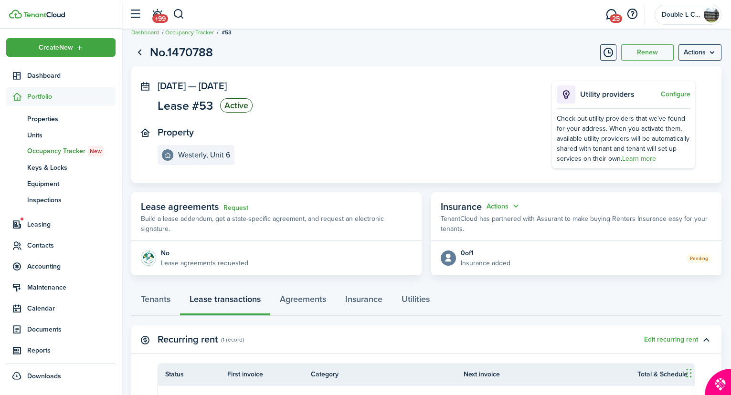
scroll to position [0, 0]
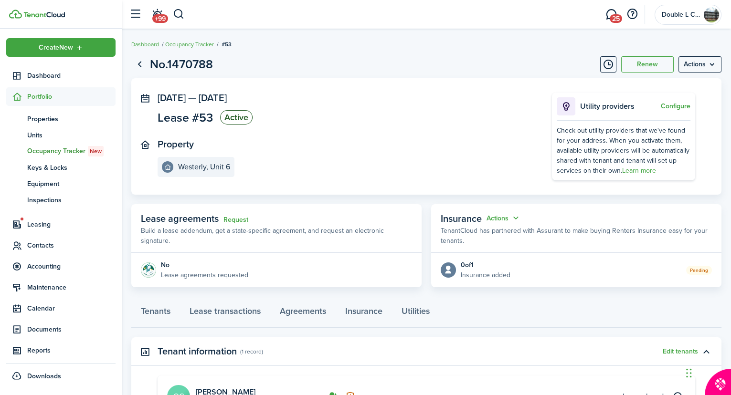
scroll to position [133, 0]
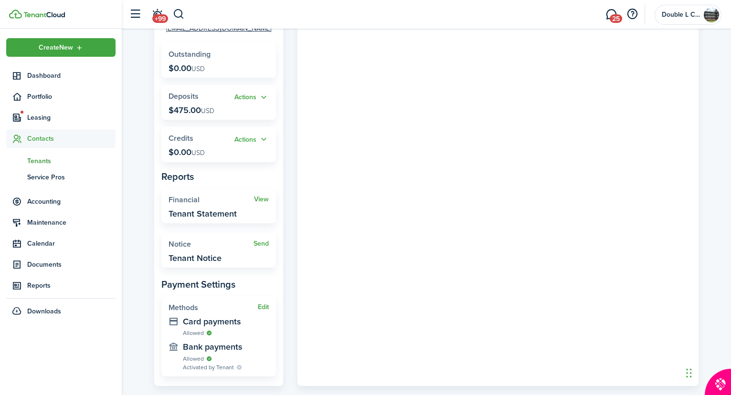
scroll to position [173, 0]
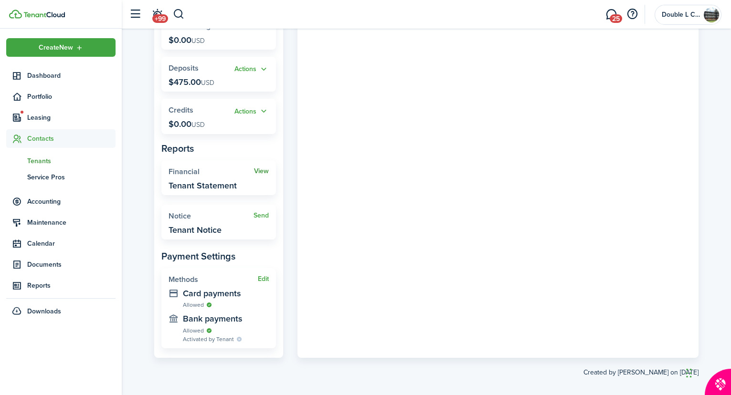
click at [261, 169] on link "View" at bounding box center [261, 172] width 15 height 8
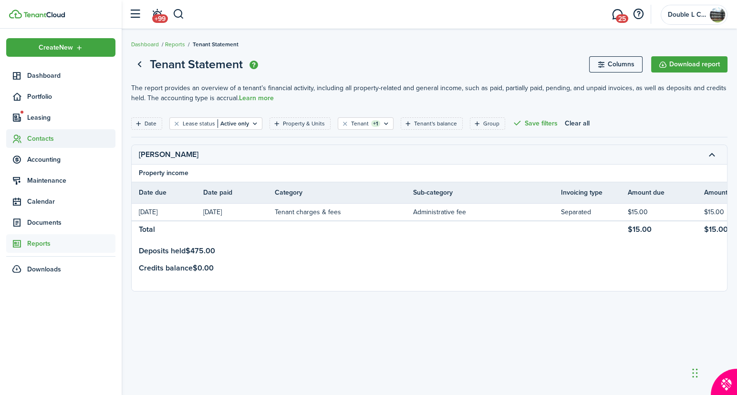
click at [50, 137] on span "Contacts" at bounding box center [71, 139] width 88 height 10
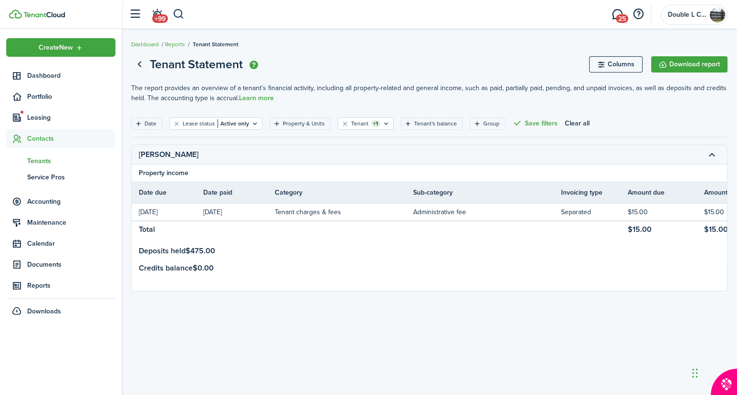
click at [37, 160] on span "Tenants" at bounding box center [71, 161] width 88 height 10
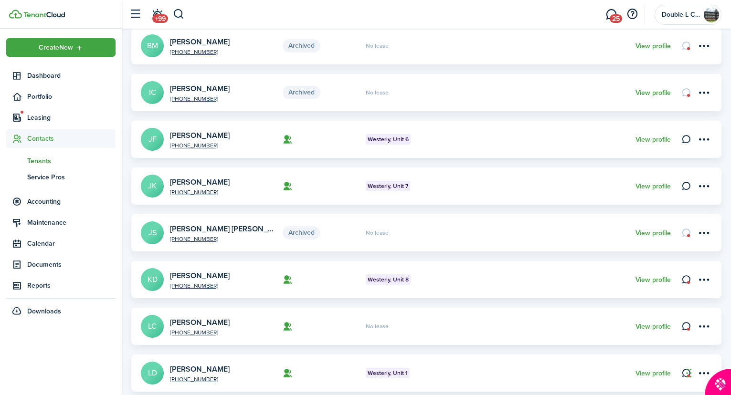
scroll to position [217, 0]
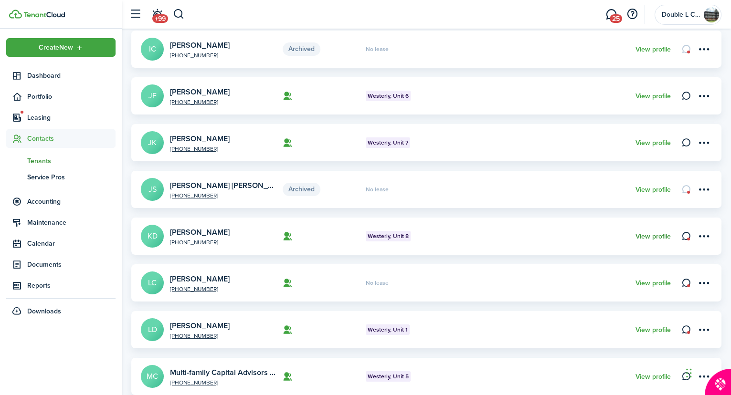
click at [649, 235] on link "View profile" at bounding box center [652, 237] width 35 height 8
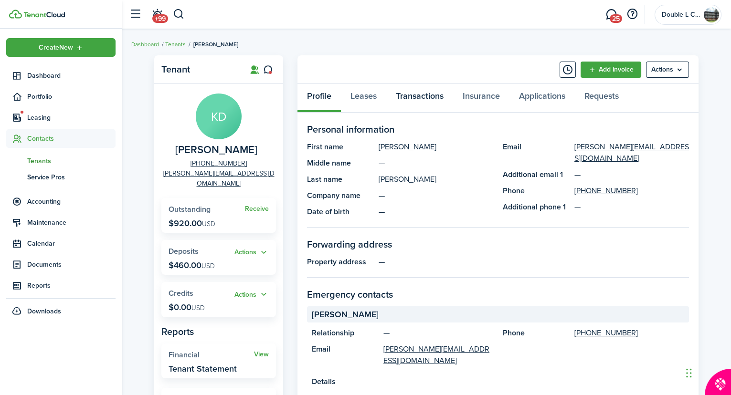
click at [419, 91] on link "Transactions" at bounding box center [419, 98] width 67 height 29
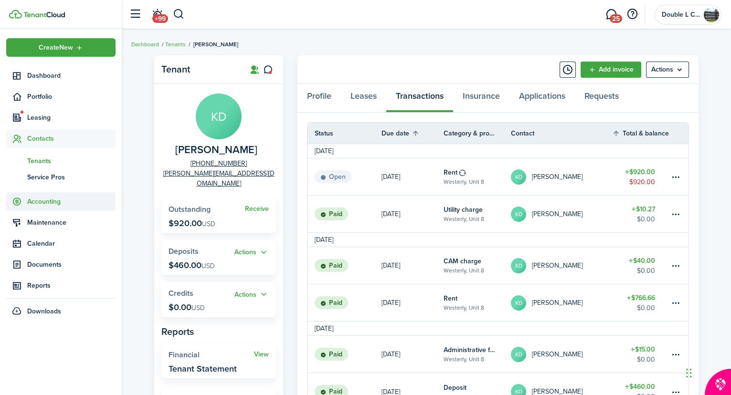
click at [50, 197] on span "Accounting" at bounding box center [71, 202] width 88 height 10
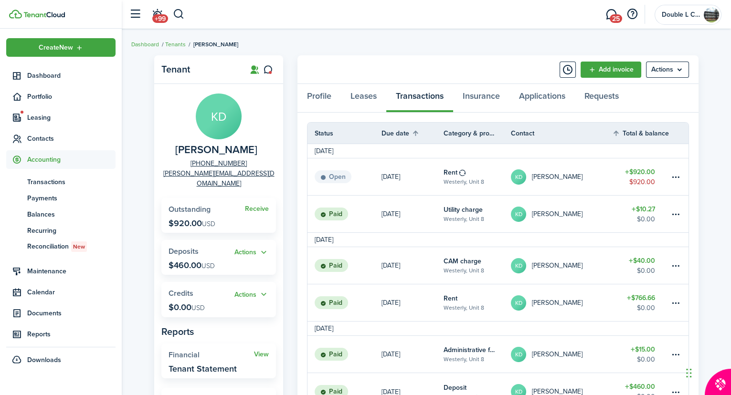
click at [428, 94] on div "Profile Leases Transactions Insurance Applications Requests" at bounding box center [497, 98] width 401 height 29
click at [319, 94] on link "Profile" at bounding box center [318, 98] width 43 height 29
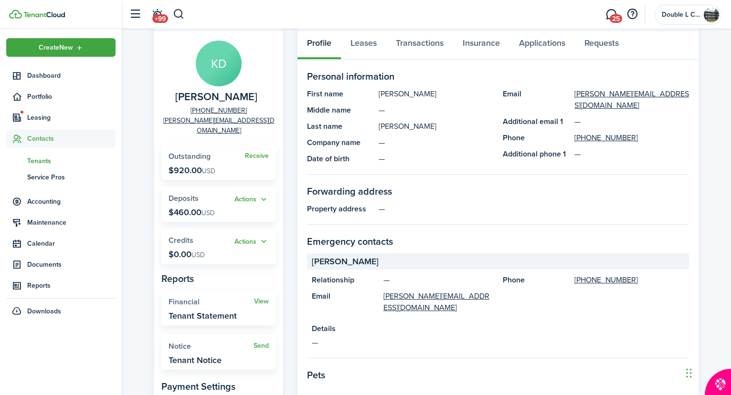
scroll to position [86, 0]
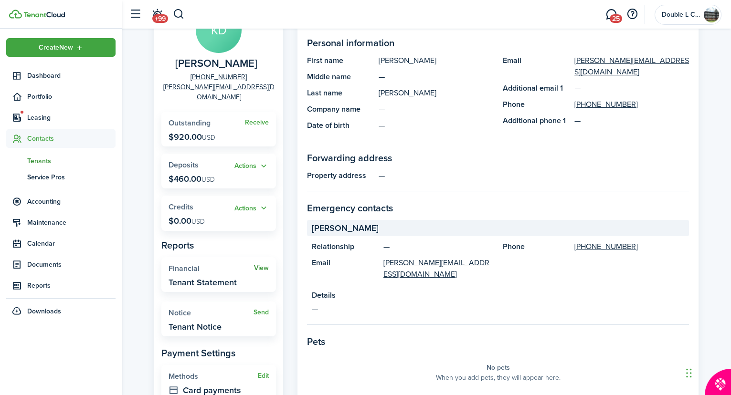
click at [262, 264] on link "View" at bounding box center [261, 268] width 15 height 8
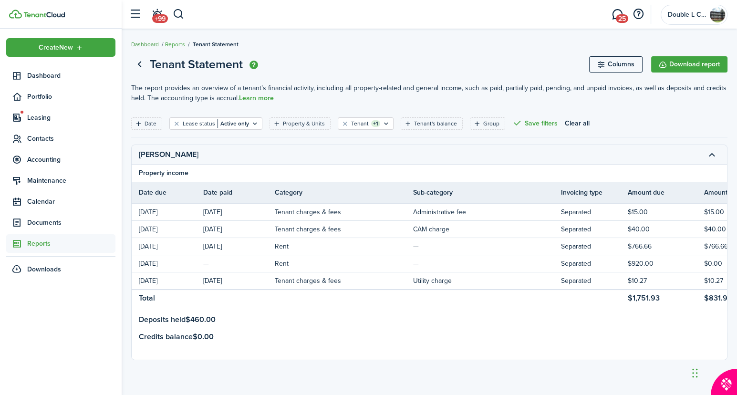
click at [148, 42] on link "Dashboard" at bounding box center [145, 44] width 28 height 9
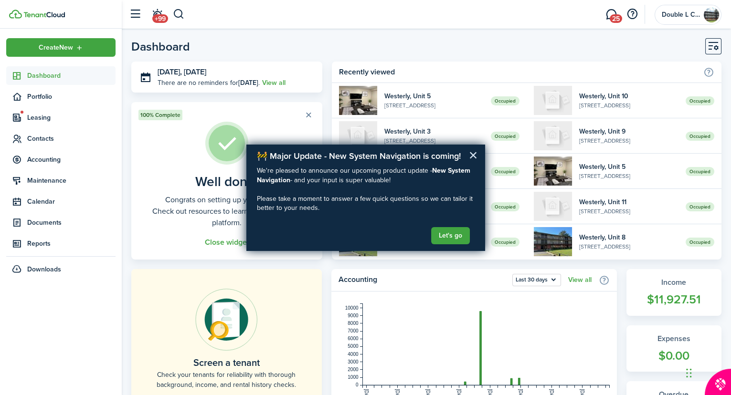
click at [472, 154] on button "×" at bounding box center [473, 154] width 9 height 15
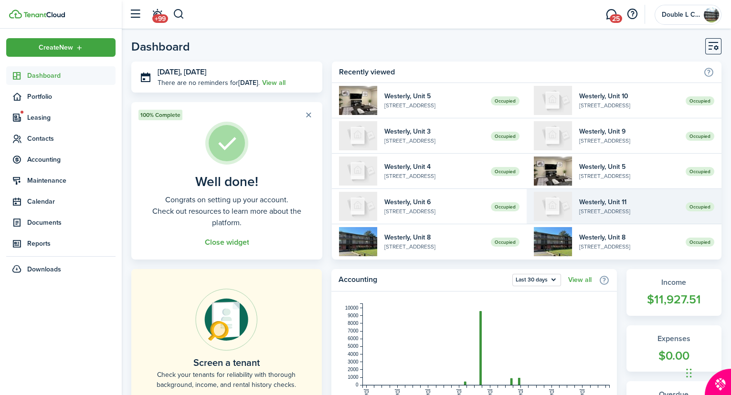
click at [593, 197] on widget-list-item-title "Westerly, Unit 11" at bounding box center [628, 202] width 99 height 10
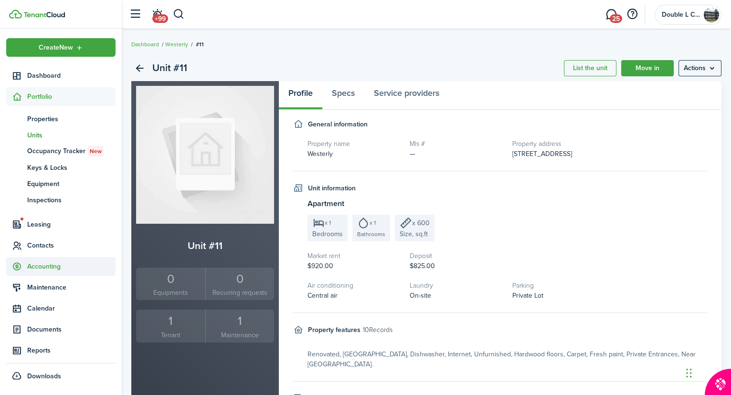
click at [52, 264] on span "Accounting" at bounding box center [71, 267] width 88 height 10
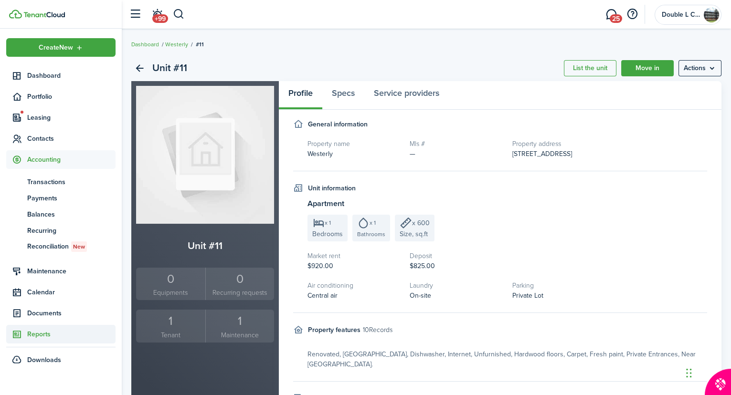
click at [40, 330] on span "Reports" at bounding box center [71, 334] width 88 height 10
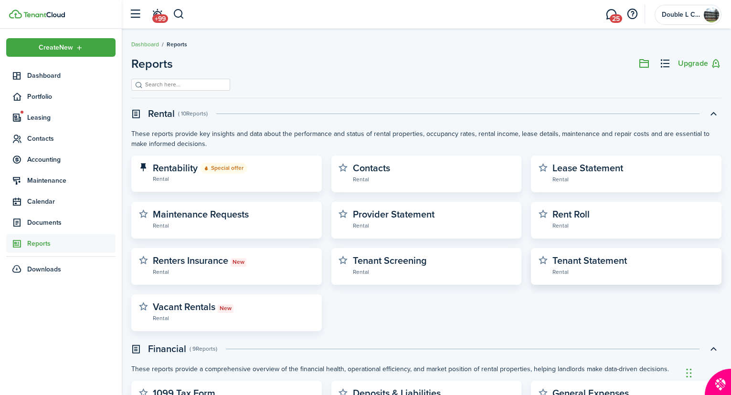
click at [566, 258] on widget-stats-description "Tenant Statement" at bounding box center [589, 260] width 74 height 14
